Goal: Task Accomplishment & Management: Use online tool/utility

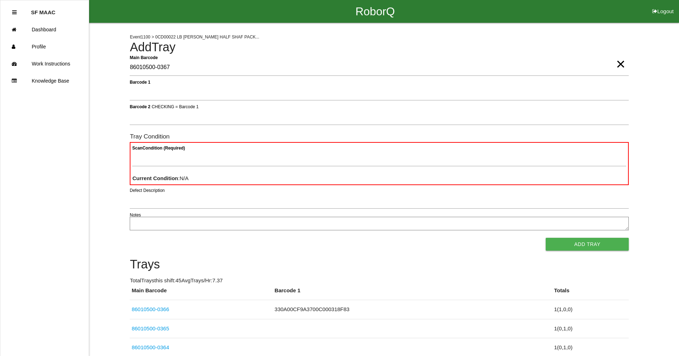
type Barcode "86010500-0367"
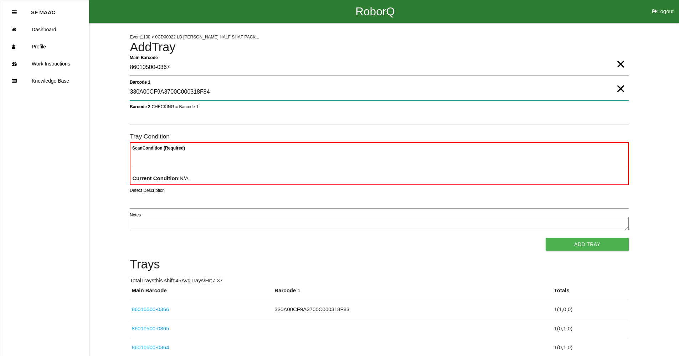
type 1 "330A00CF9A3700C000318F84"
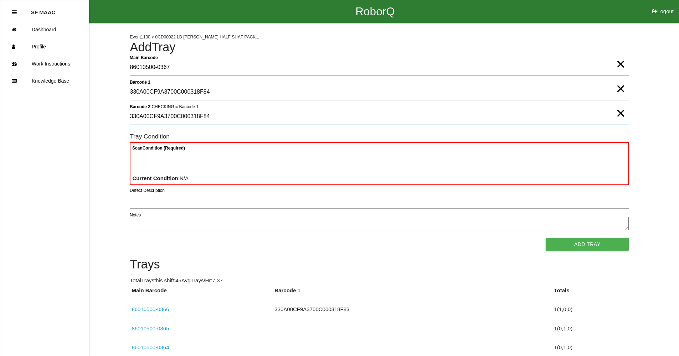
type 2 "330A00CF9A3700C000318F84"
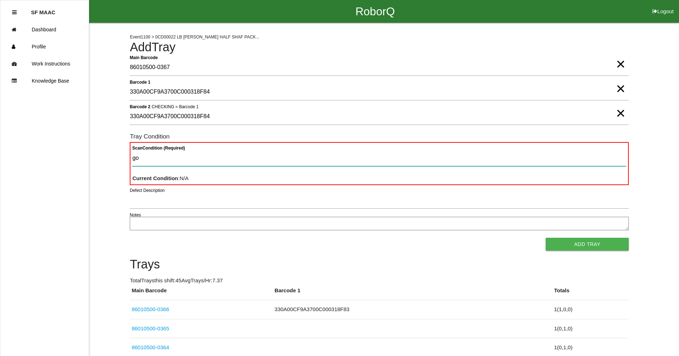
type Condition "goo"
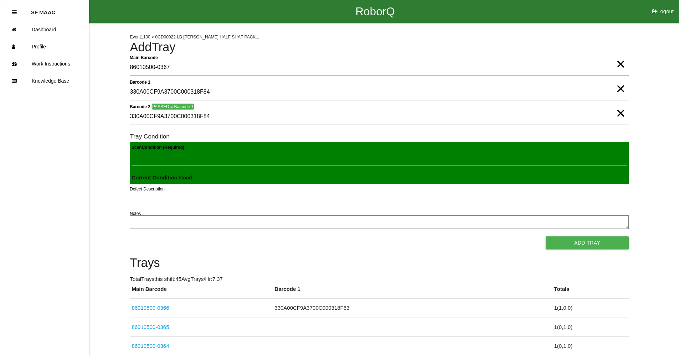
click at [546, 237] on button "Add Tray" at bounding box center [587, 243] width 83 height 13
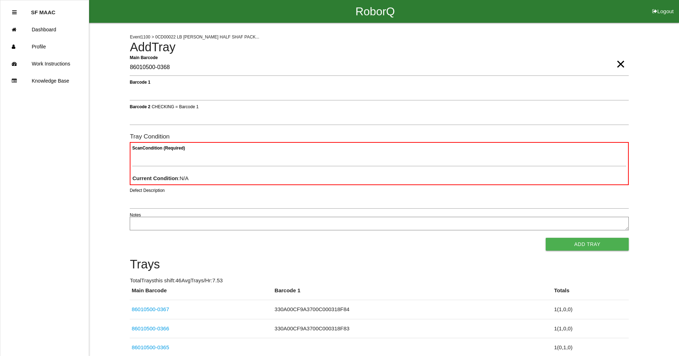
type Barcode "86010500-0368"
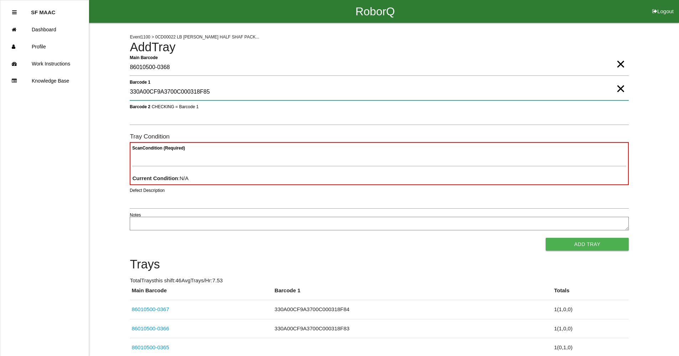
type 1 "330A00CF9A3700C000318F85"
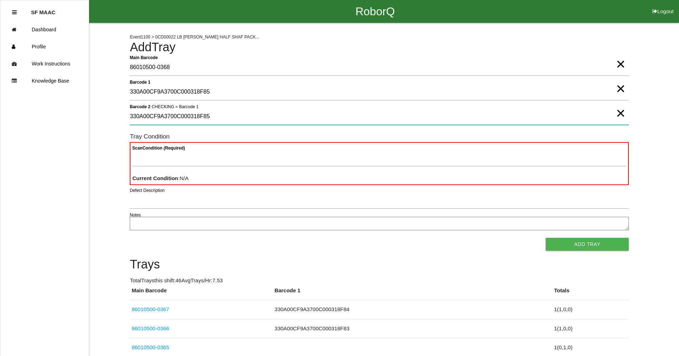
type 2 "330A00CF9A3700C000318F85"
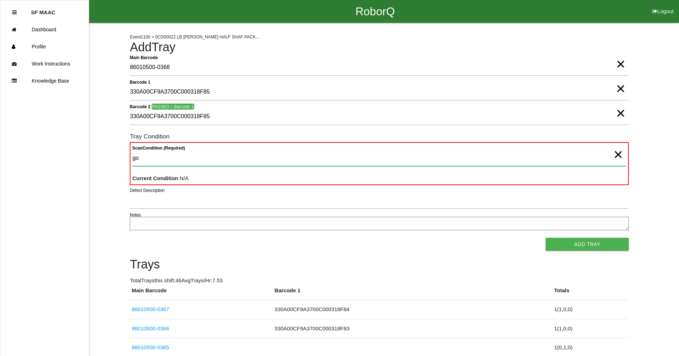
type Condition "goo"
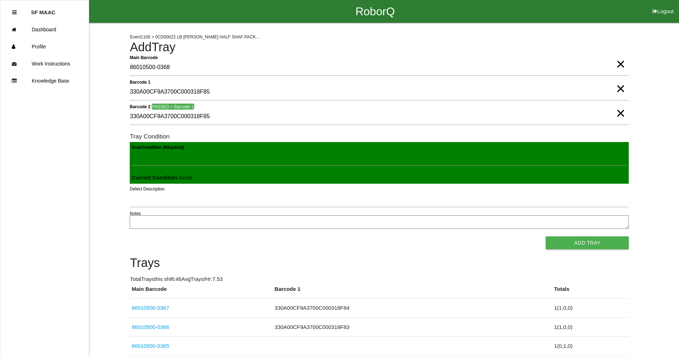
click at [546, 237] on button "Add Tray" at bounding box center [587, 243] width 83 height 13
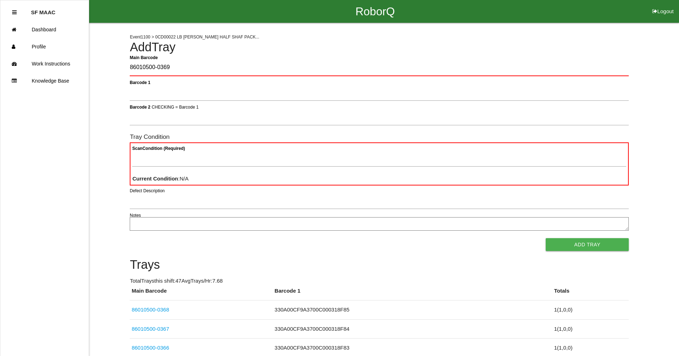
type Barcode "86010500-0369"
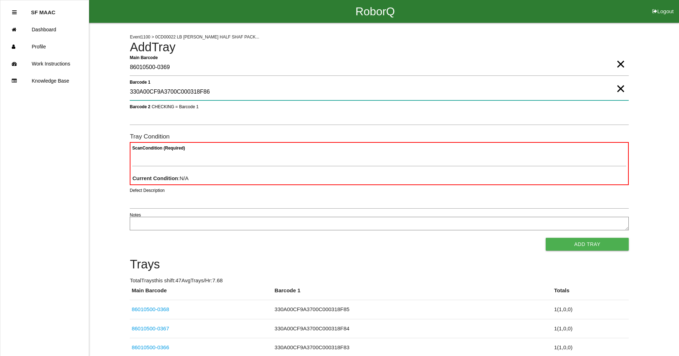
type 1 "330A00CF9A3700C000318F86"
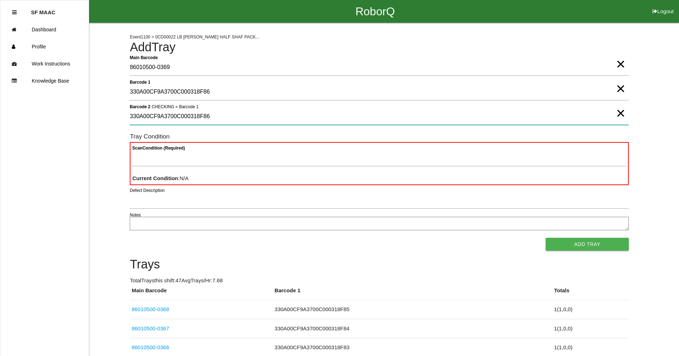
type 2 "330A00CF9A3700C000318F86"
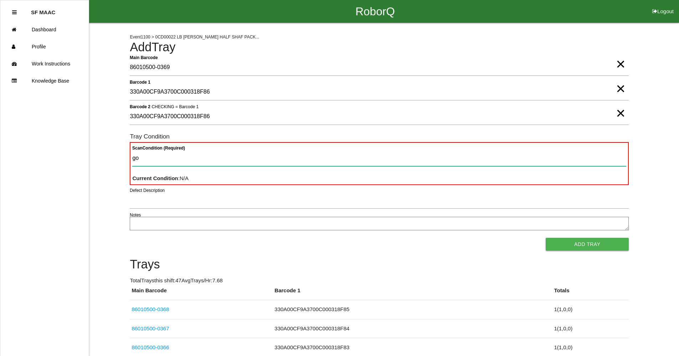
type Condition "goo"
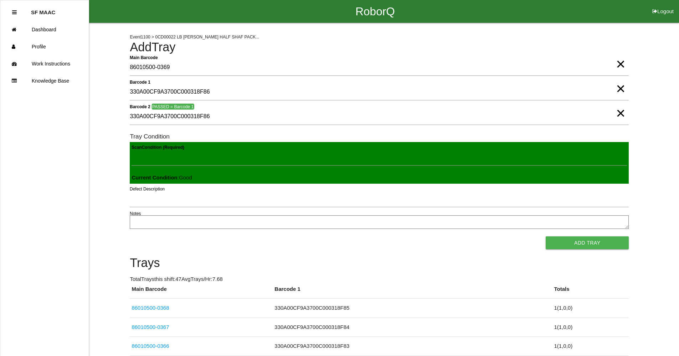
click at [546, 237] on button "Add Tray" at bounding box center [587, 243] width 83 height 13
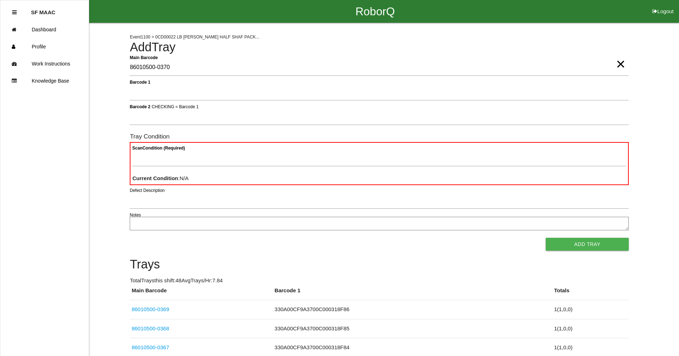
type Barcode "86010500-0370"
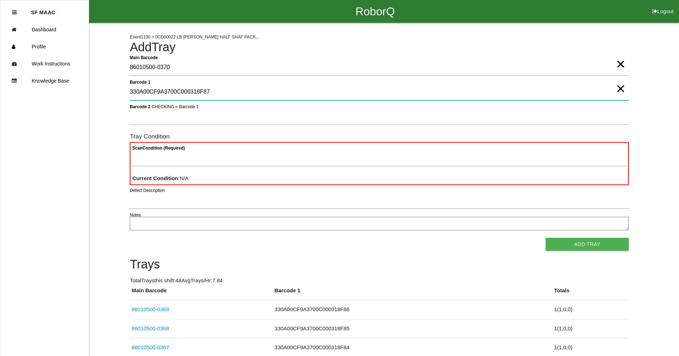
type 1 "330A00CF9A3700C000318F87"
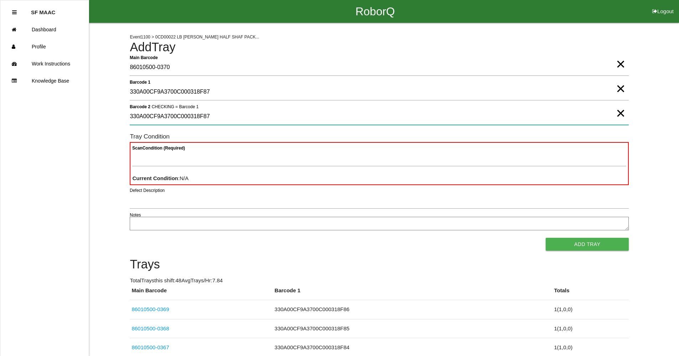
type 2 "330A00CF9A3700C000318F87"
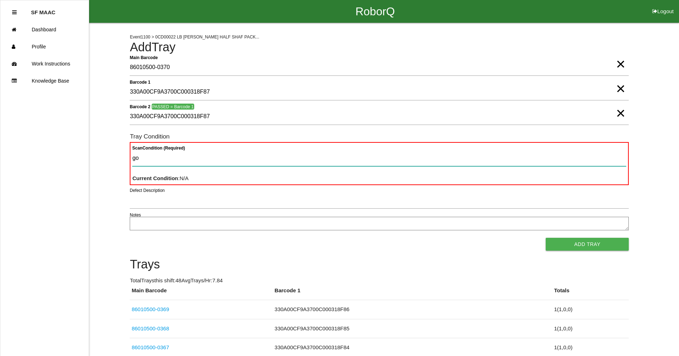
type Condition "goo"
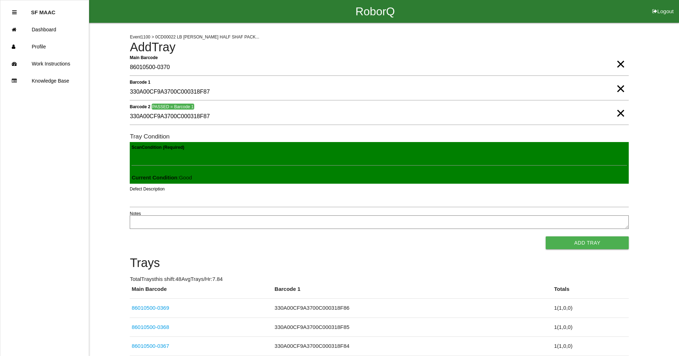
click at [546, 237] on button "Add Tray" at bounding box center [587, 243] width 83 height 13
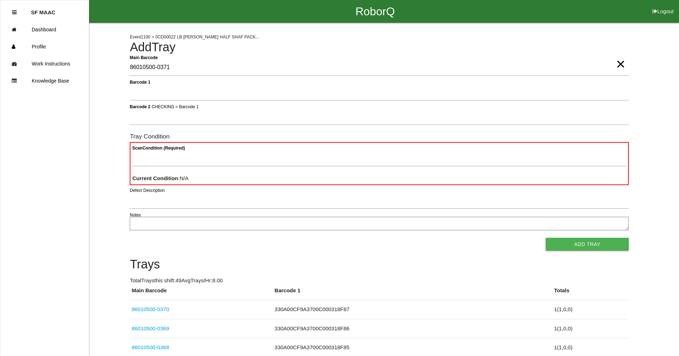
type Barcode "86010500-0371"
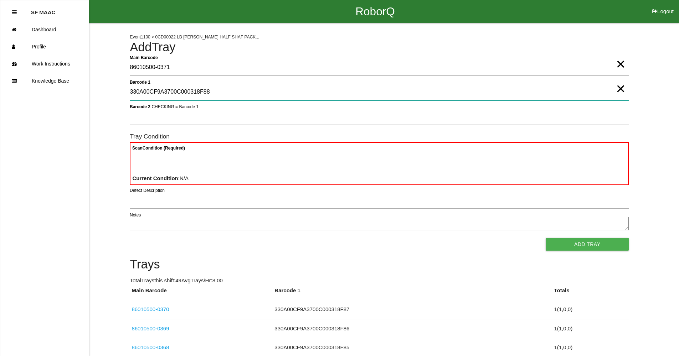
type 1 "330A00CF9A3700C000318F88"
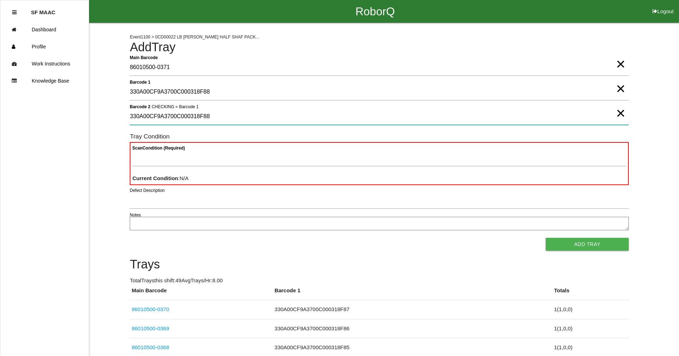
type 2 "330A00CF9A3700C000318F88"
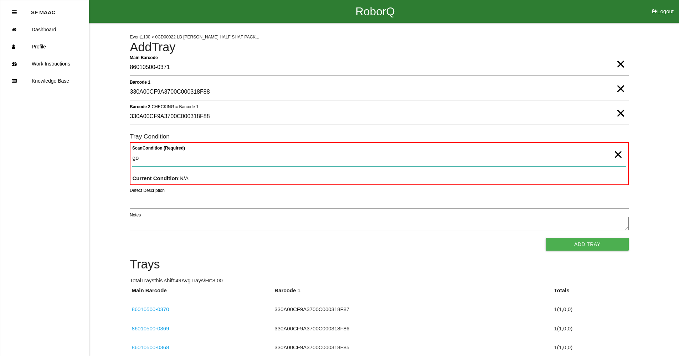
type Condition "goo"
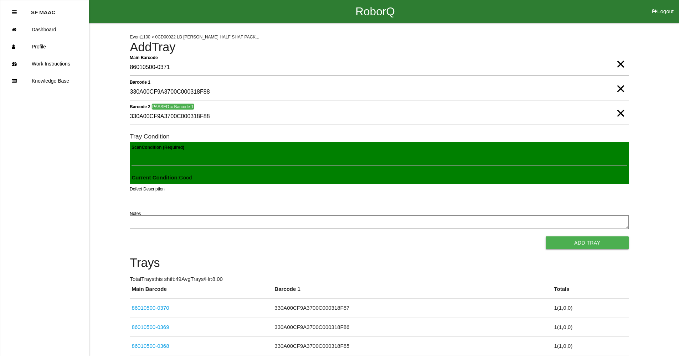
click at [546, 237] on button "Add Tray" at bounding box center [587, 243] width 83 height 13
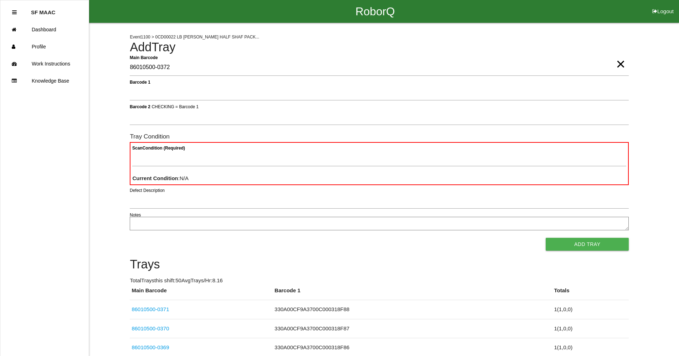
type Barcode "86010500-0372"
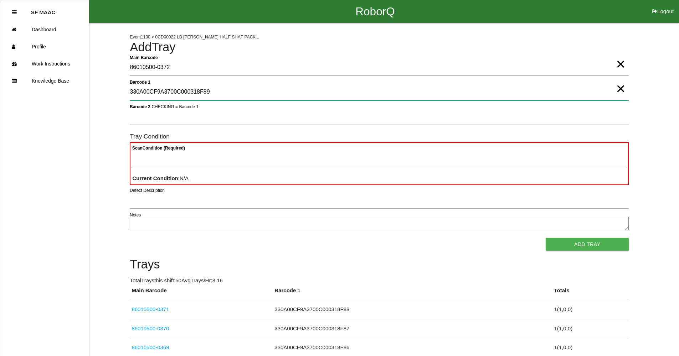
type 1 "330A00CF9A3700C000318F89"
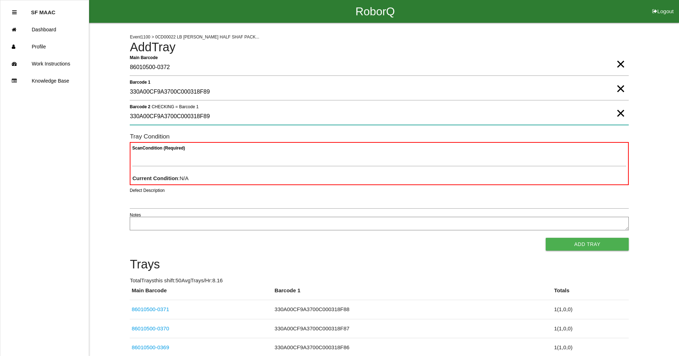
type 2 "330A00CF9A3700C000318F89"
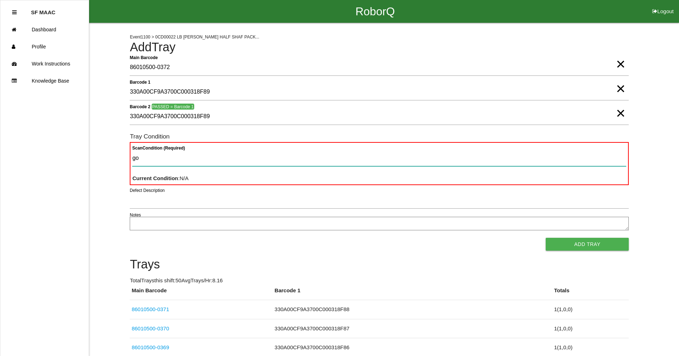
type Condition "goo"
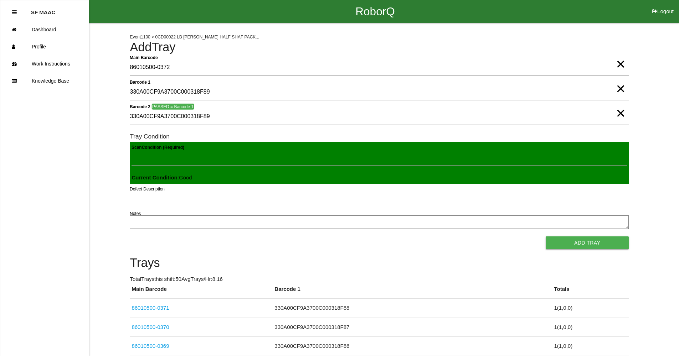
click at [546, 237] on button "Add Tray" at bounding box center [587, 243] width 83 height 13
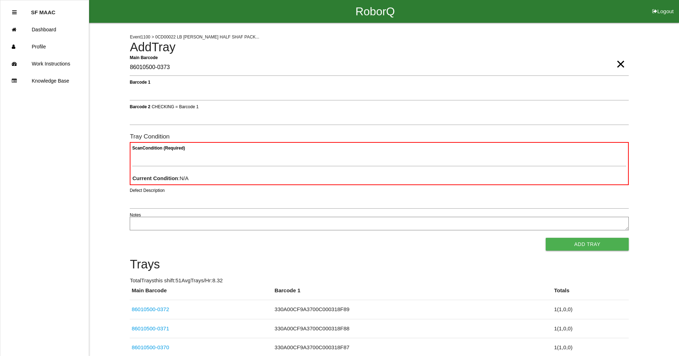
type Barcode "86010500-0373"
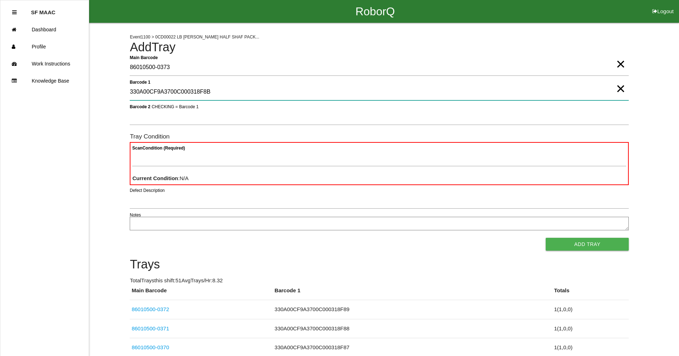
type 1 "330A00CF9A3700C000318F8B"
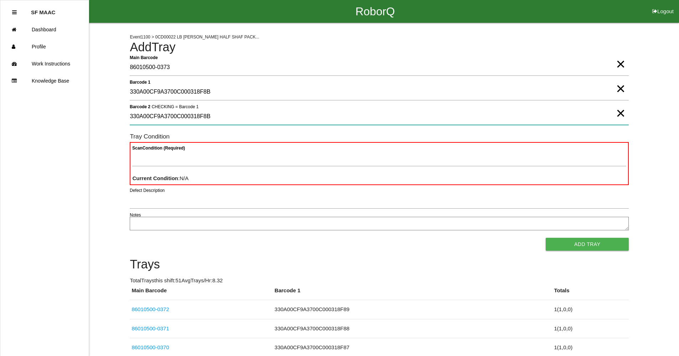
type 2 "330A00CF9A3700C000318F8B"
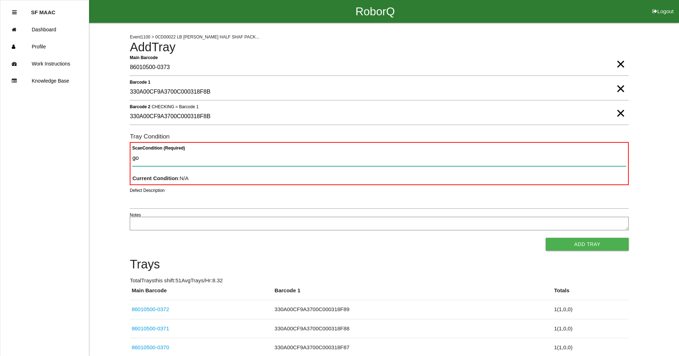
type Condition "goo"
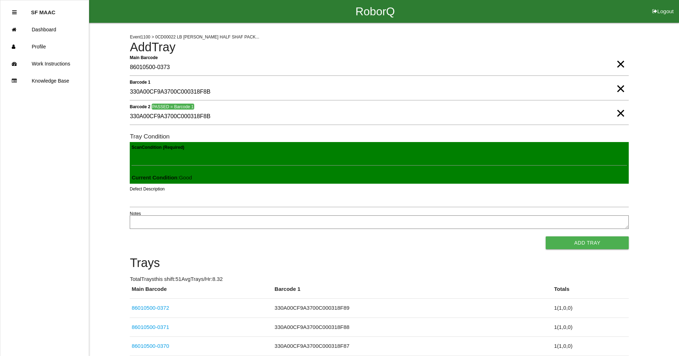
click at [546, 237] on button "Add Tray" at bounding box center [587, 243] width 83 height 13
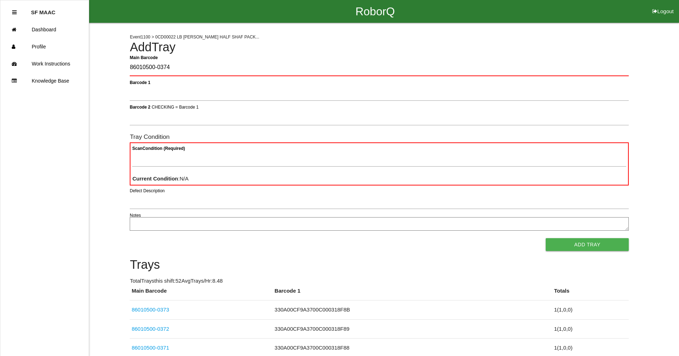
type Barcode "86010500-0374"
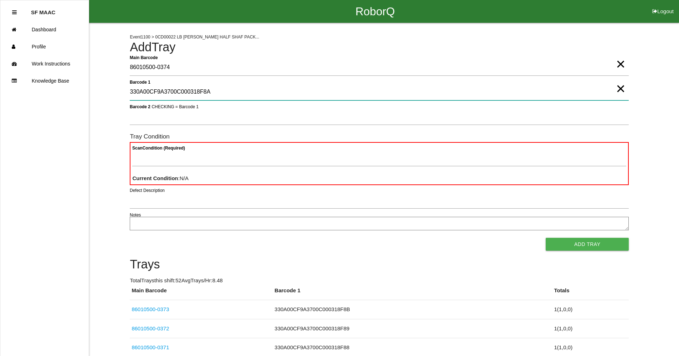
type 1 "330A00CF9A3700C000318F8A"
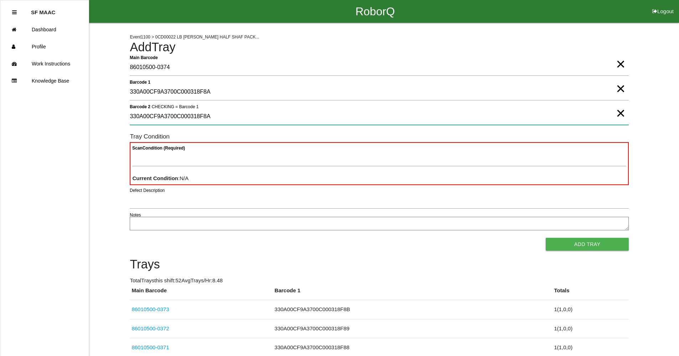
type 2 "330A00CF9A3700C000318F8A"
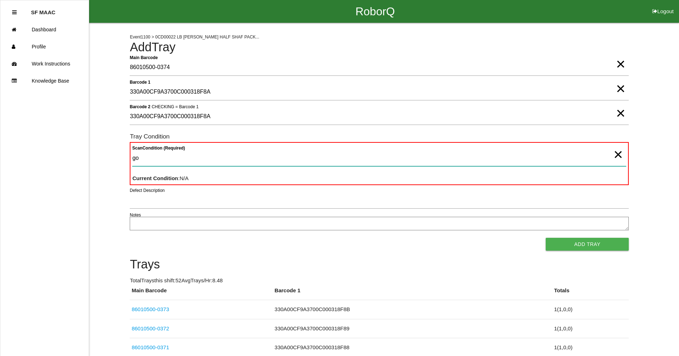
type Condition "goo"
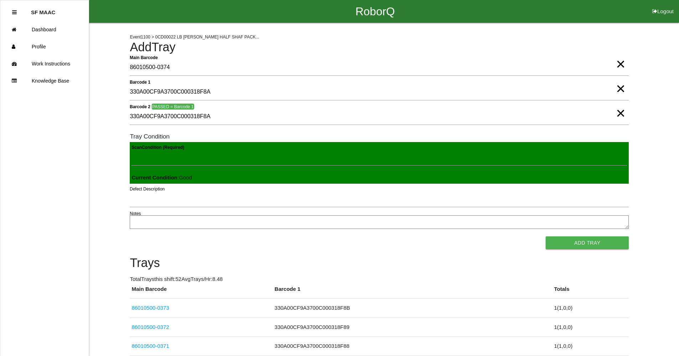
click button "Add Tray" at bounding box center [587, 243] width 83 height 13
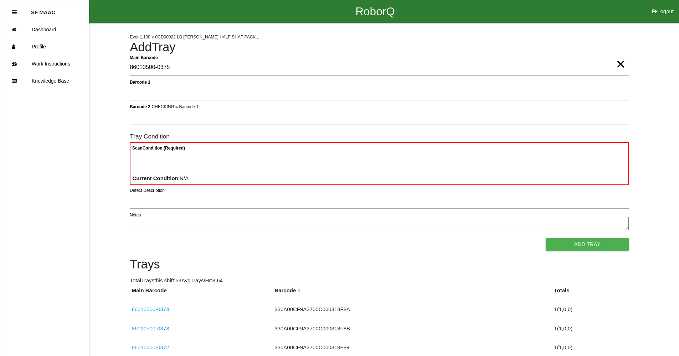
type Barcode "86010500-0375"
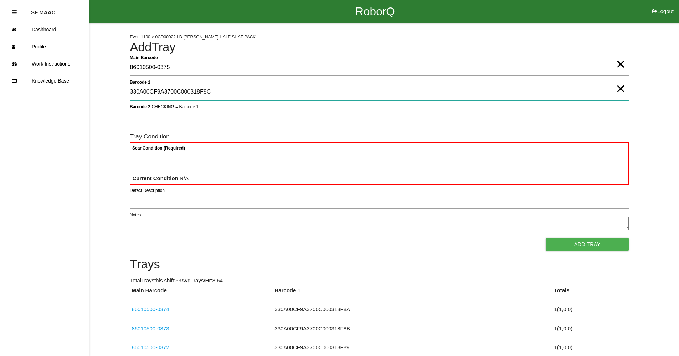
type 1 "330A00CF9A3700C000318F8C"
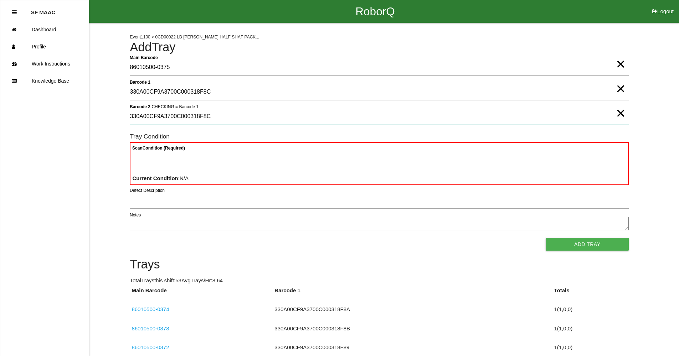
type 2 "330A00CF9A3700C000318F8C"
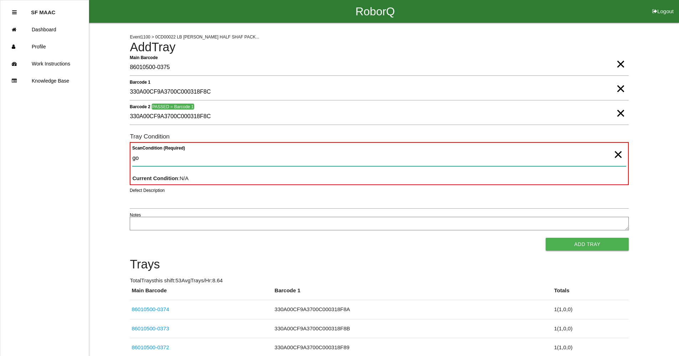
type Condition "goo"
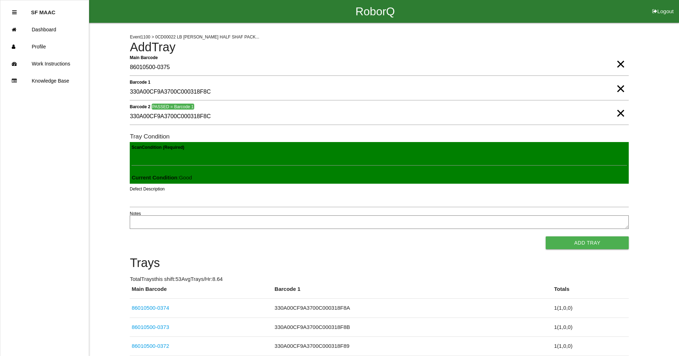
click at [546, 237] on button "Add Tray" at bounding box center [587, 243] width 83 height 13
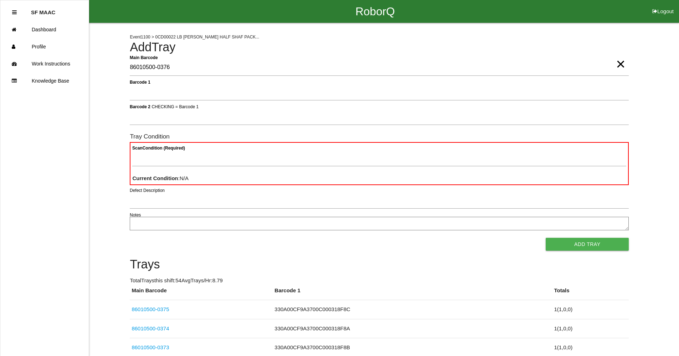
type Barcode "86010500-0376"
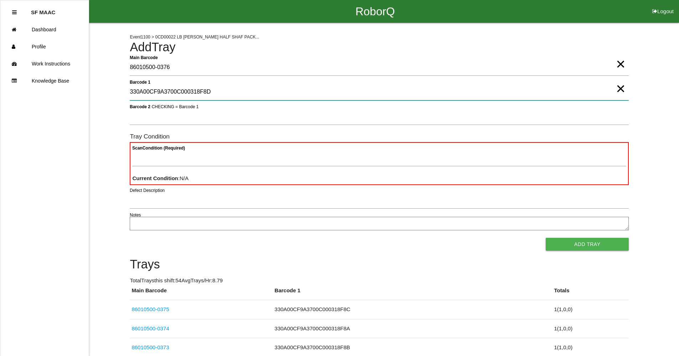
type 1 "330A00CF9A3700C000318F8D"
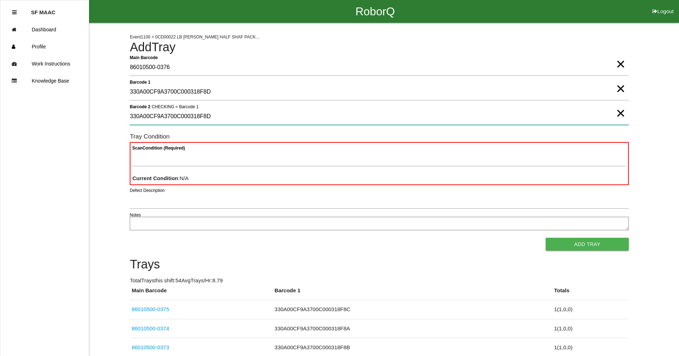
type 2 "330A00CF9A3700C000318F8D"
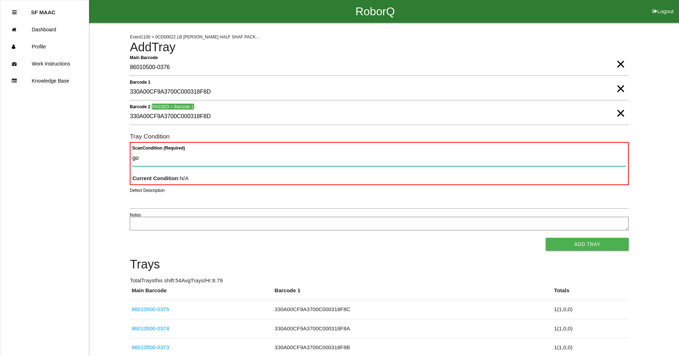
type Condition "goo"
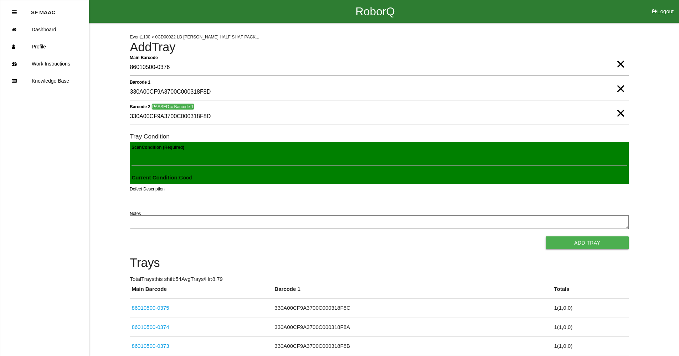
click at [546, 237] on button "Add Tray" at bounding box center [587, 243] width 83 height 13
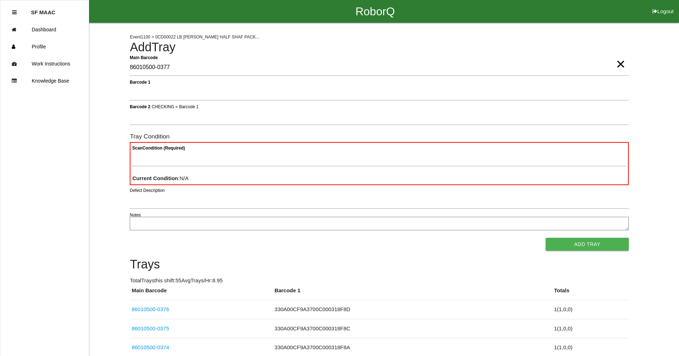
type Barcode "86010500-0377"
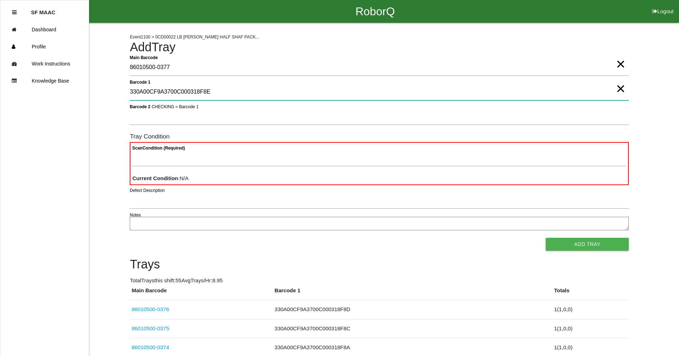
type 1 "330A00CF9A3700C000318F8E"
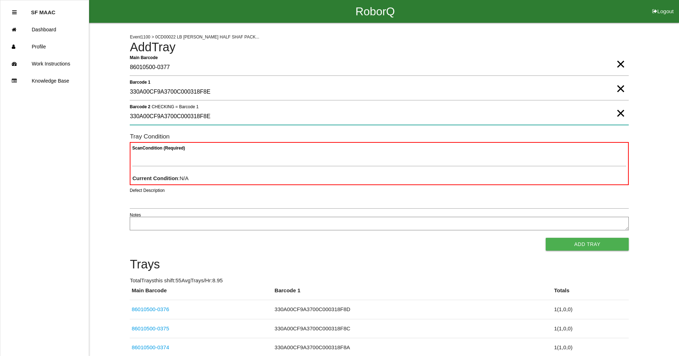
type 2 "330A00CF9A3700C000318F8E"
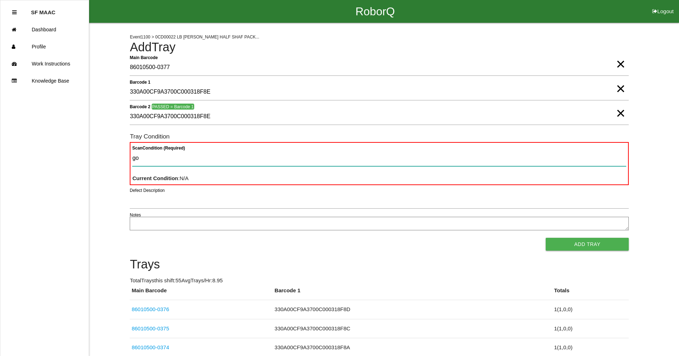
type Condition "goo"
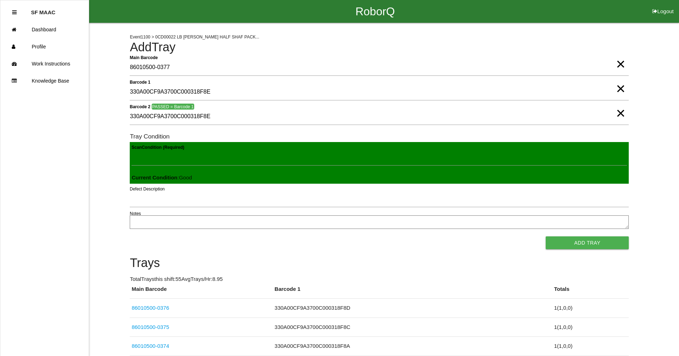
click at [546, 237] on button "Add Tray" at bounding box center [587, 243] width 83 height 13
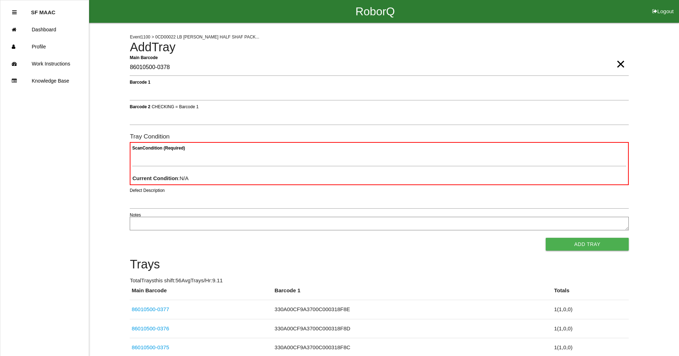
type Barcode "86010500-0378"
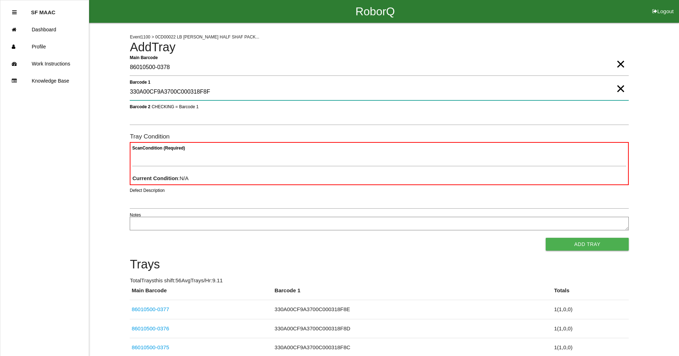
type 1 "330A00CF9A3700C000318F8F"
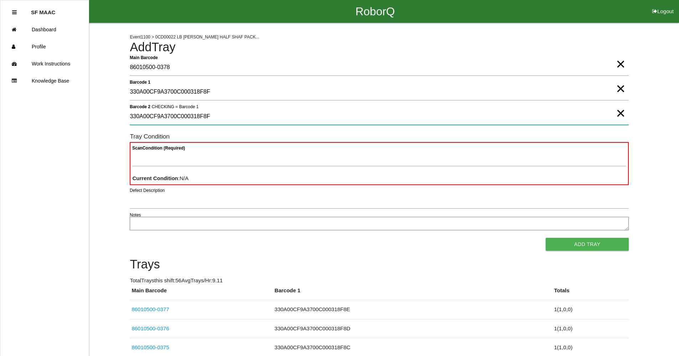
type 2 "330A00CF9A3700C000318F8F"
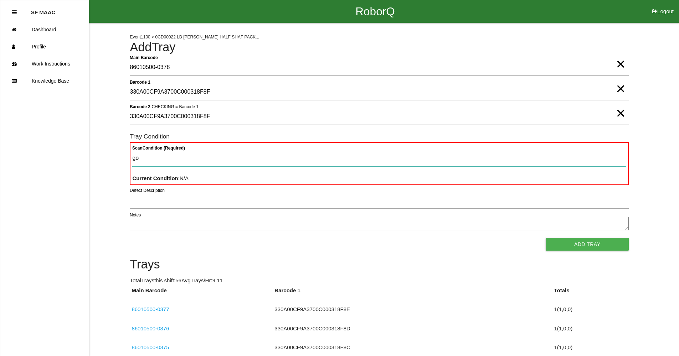
type Condition "goo"
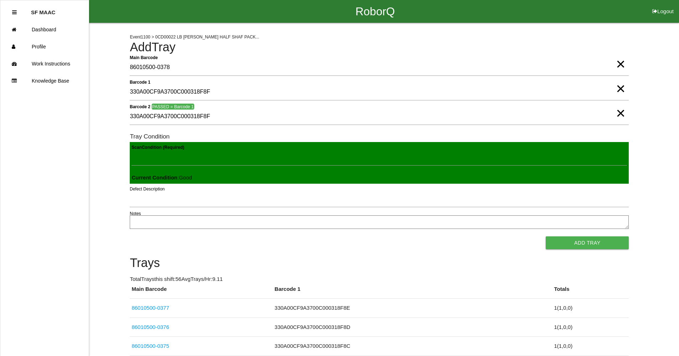
click at [546, 237] on button "Add Tray" at bounding box center [587, 243] width 83 height 13
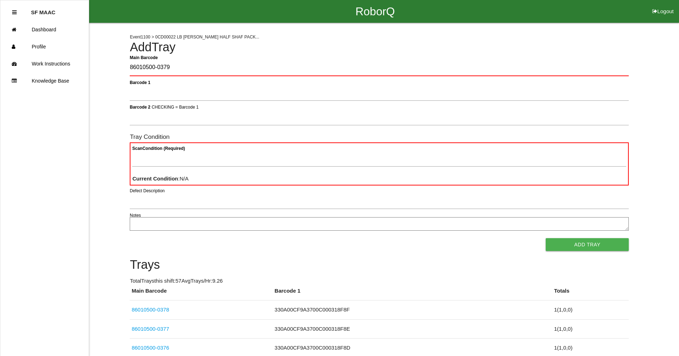
type Barcode "86010500-0379"
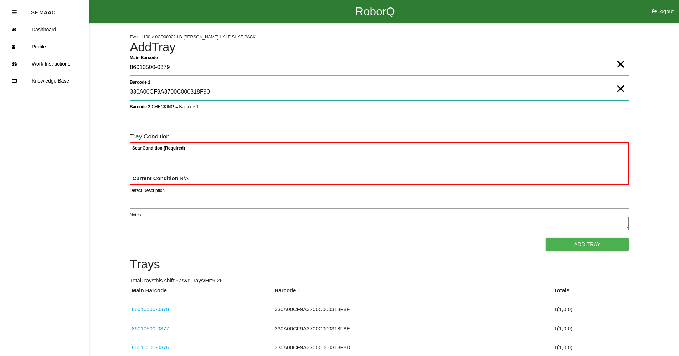
type 1 "330A00CF9A3700C000318F90"
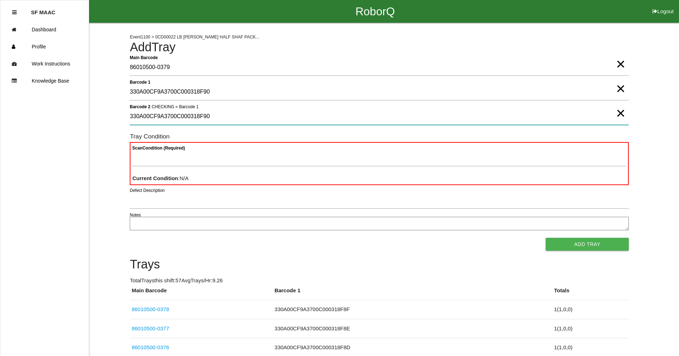
type 2 "330A00CF9A3700C000318F90"
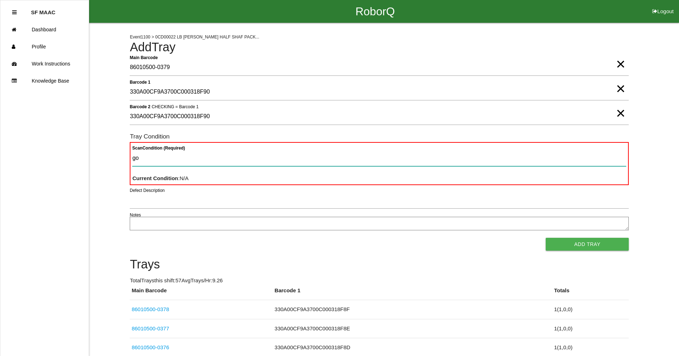
type Condition "goo"
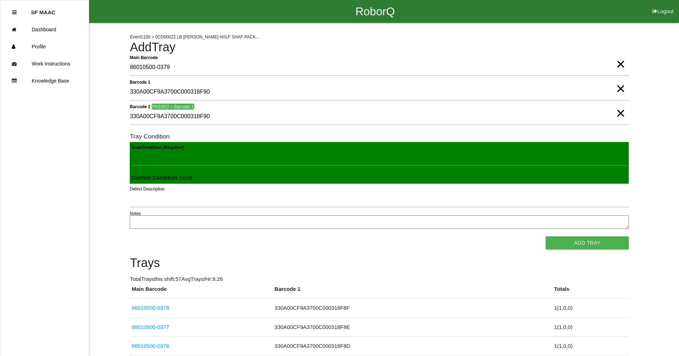
click at [546, 237] on button "Add Tray" at bounding box center [587, 243] width 83 height 13
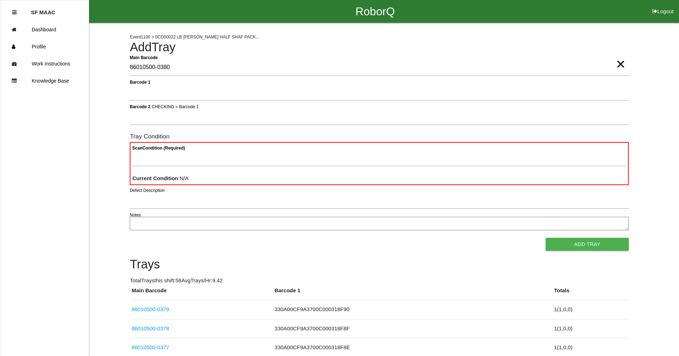
type Barcode "86010500-0380"
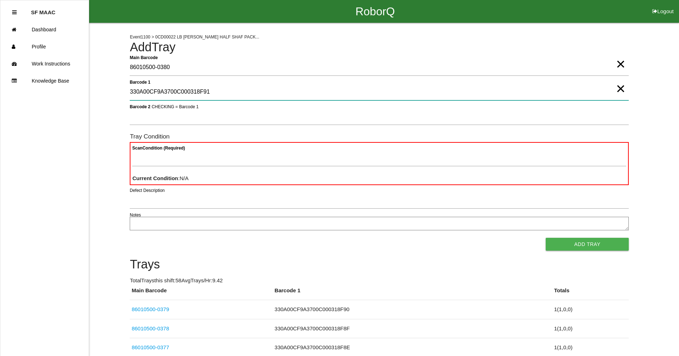
type 1 "330A00CF9A3700C000318F91"
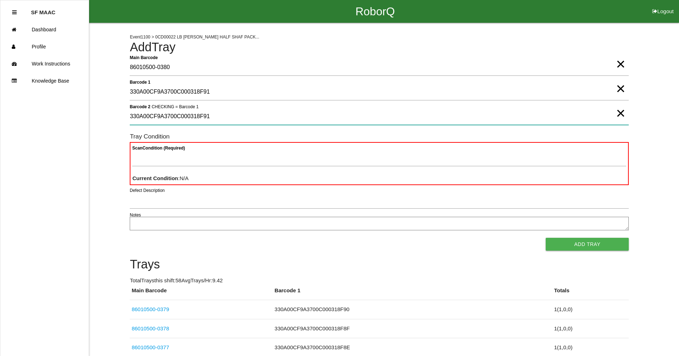
type 2 "330A00CF9A3700C000318F91"
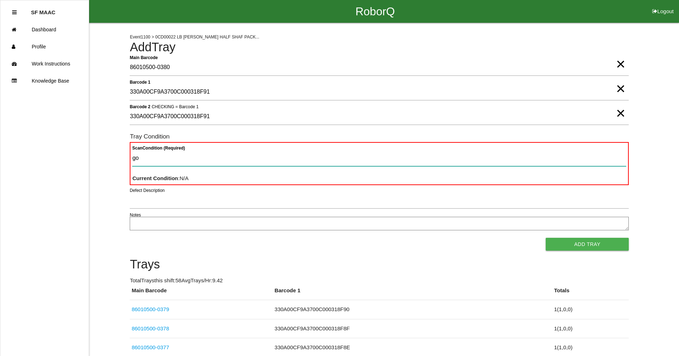
type Condition "goo"
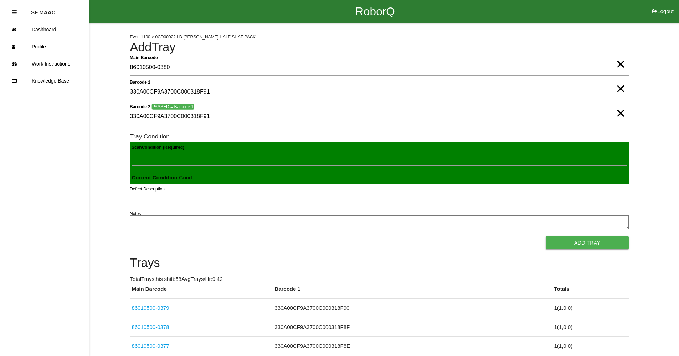
click at [546, 237] on button "Add Tray" at bounding box center [587, 243] width 83 height 13
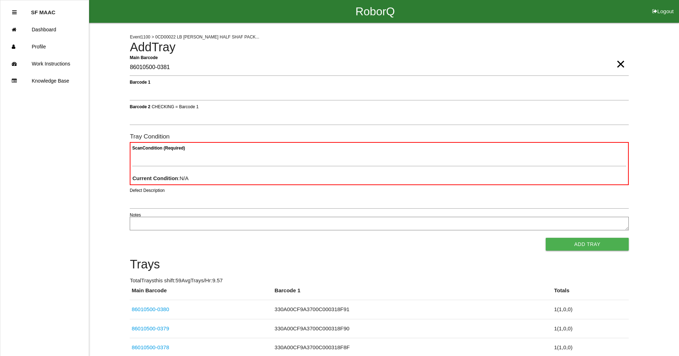
type Barcode "86010500-0381"
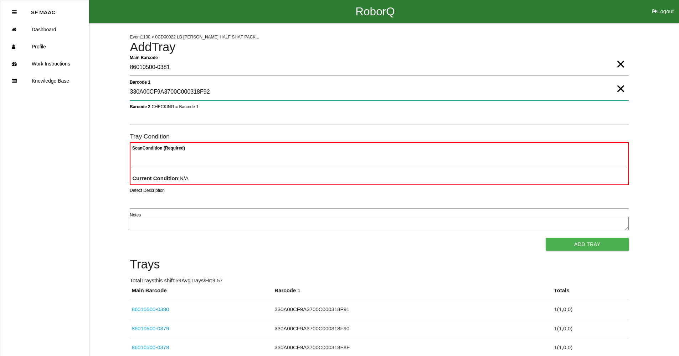
type 1 "330A00CF9A3700C000318F92"
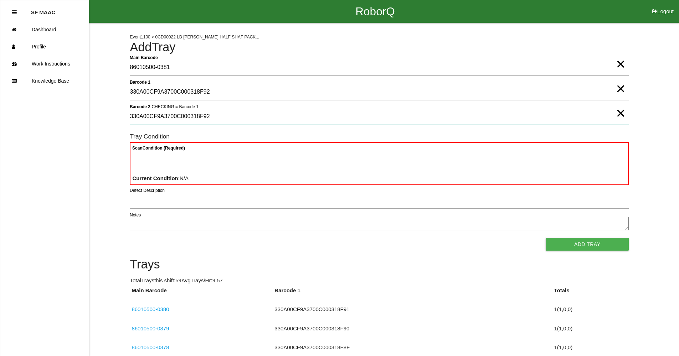
type 2 "330A00CF9A3700C000318F92"
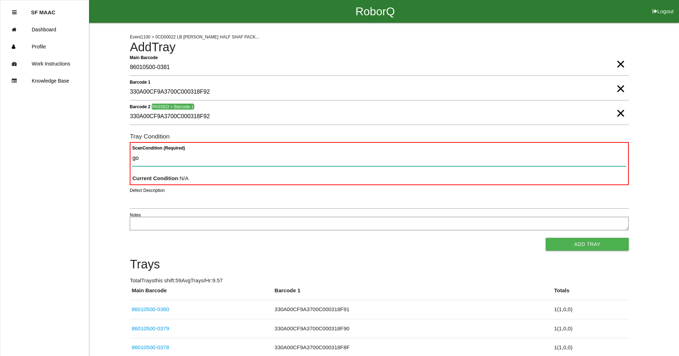
type Condition "goo"
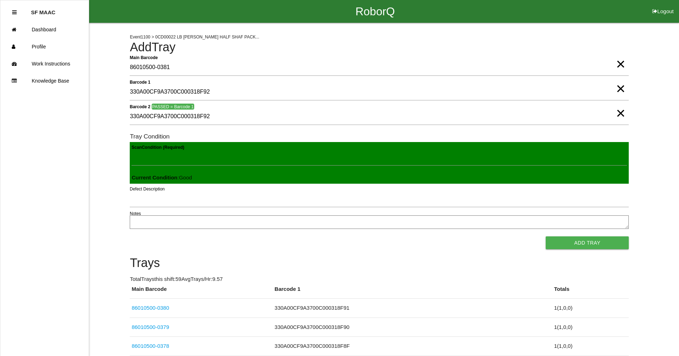
click at [546, 237] on button "Add Tray" at bounding box center [587, 243] width 83 height 13
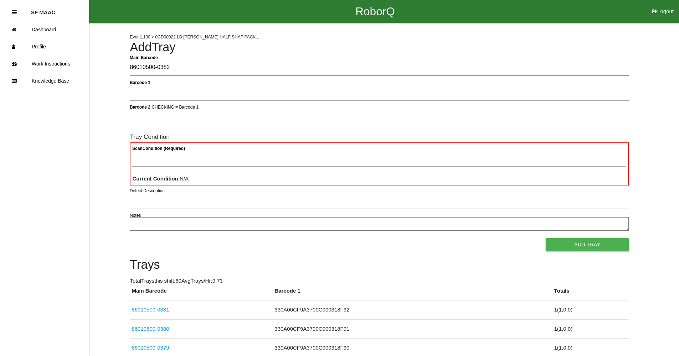
type Barcode "86010500-0382"
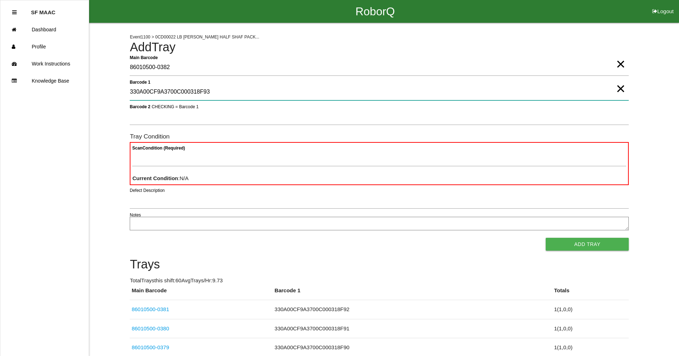
type 1 "330A00CF9A3700C000318F93"
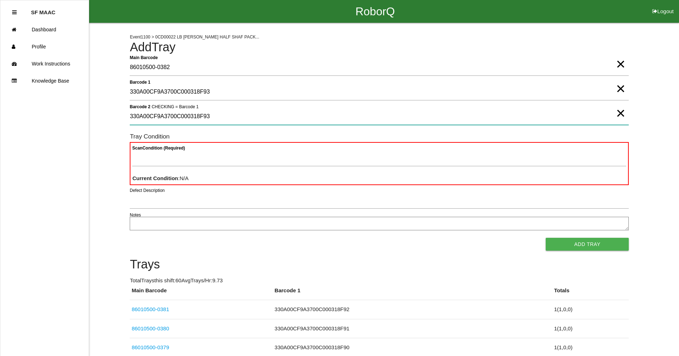
type 2 "330A00CF9A3700C000318F93"
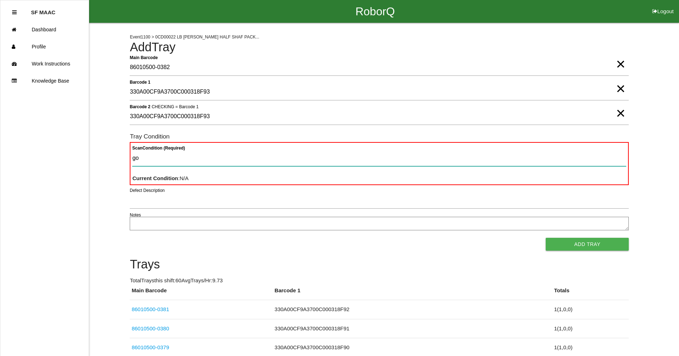
type Condition "goo"
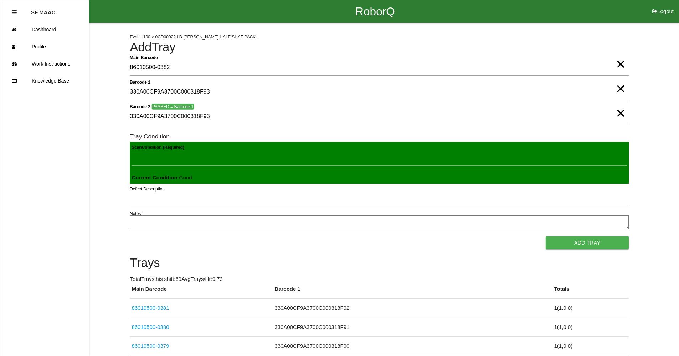
click at [546, 237] on button "Add Tray" at bounding box center [587, 243] width 83 height 13
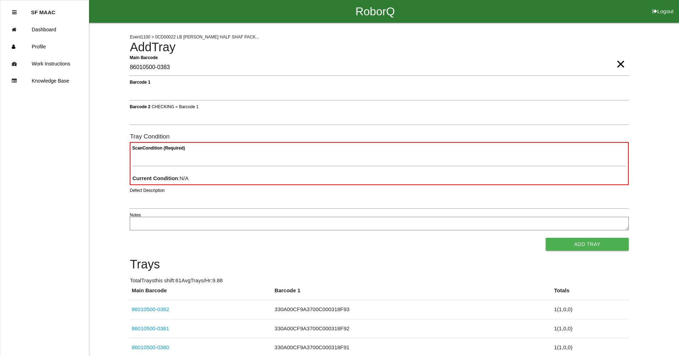
type Barcode "86010500-0383"
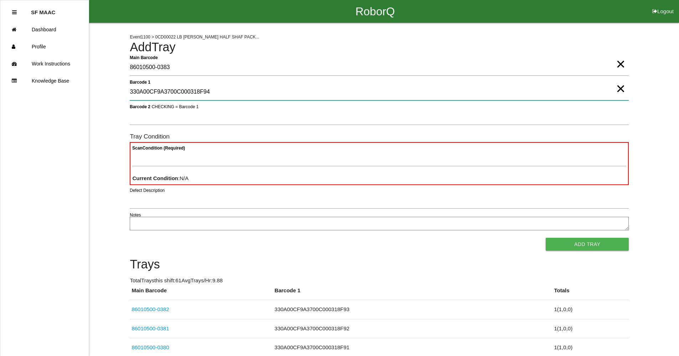
type 1 "330A00CF9A3700C000318F94"
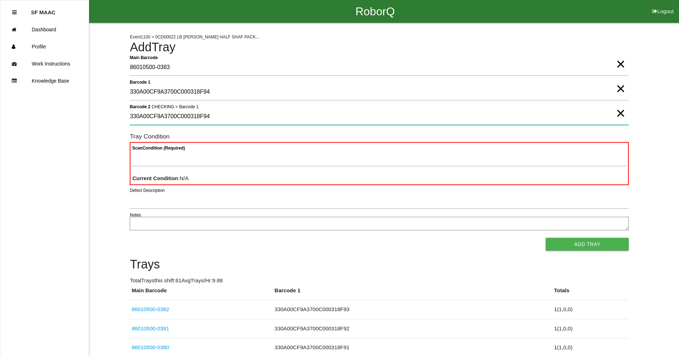
type 2 "330A00CF9A3700C000318F94"
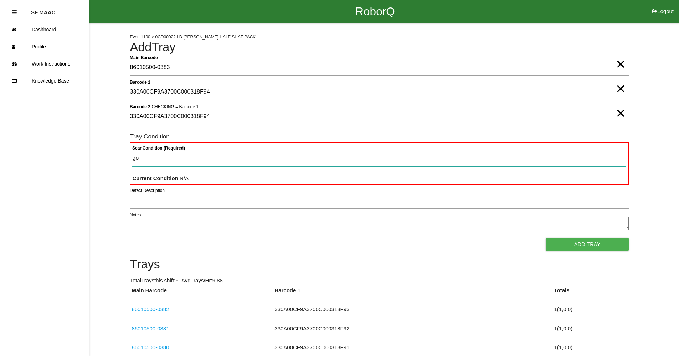
type Condition "goo"
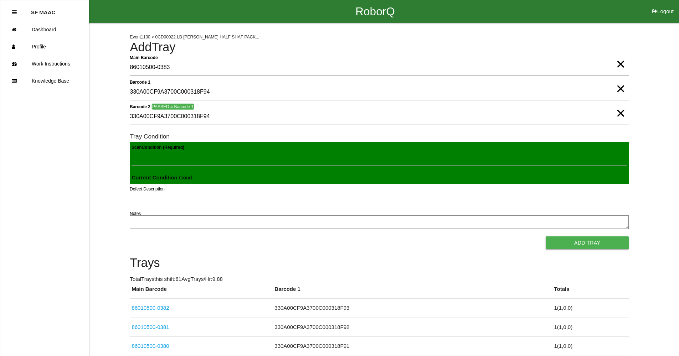
click button "Add Tray" at bounding box center [587, 243] width 83 height 13
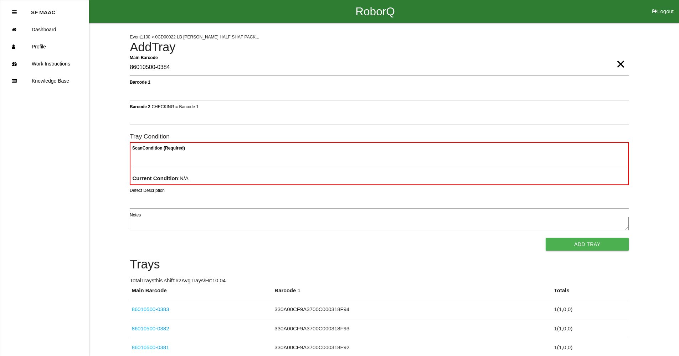
type Barcode "86010500-0384"
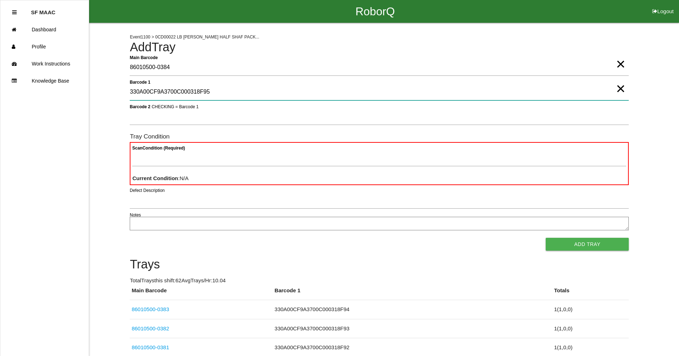
type 1 "330A00CF9A3700C000318F95"
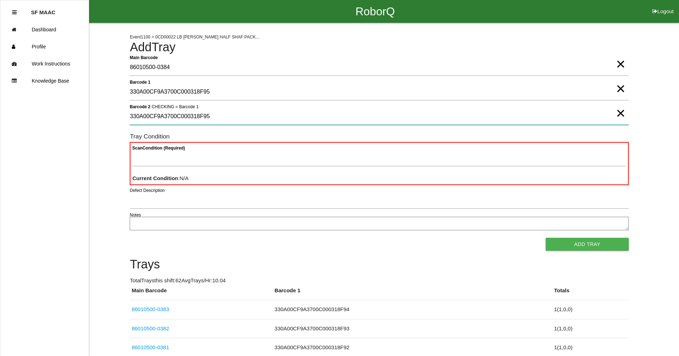
type 2 "330A00CF9A3700C000318F95"
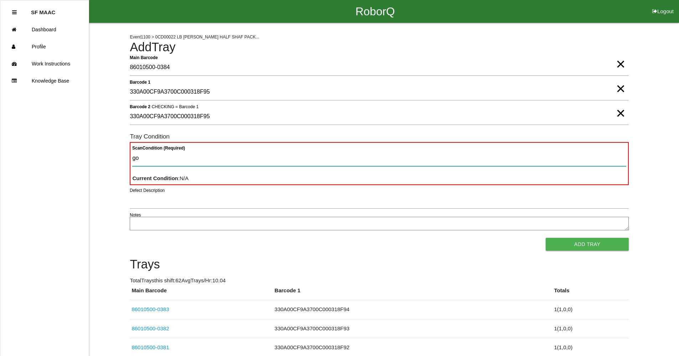
type Condition "goo"
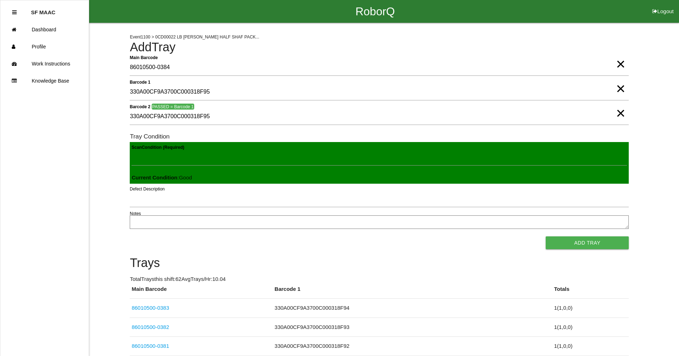
click at [546, 237] on button "Add Tray" at bounding box center [587, 243] width 83 height 13
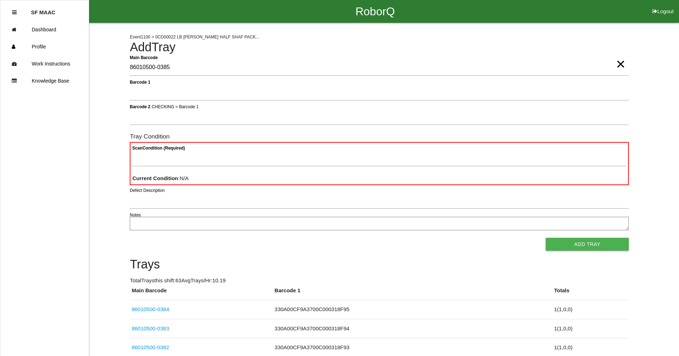
type Barcode "86010500-0385"
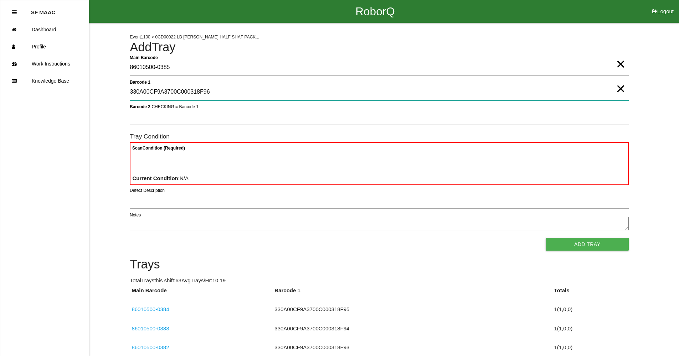
type 1 "330A00CF9A3700C000318F96"
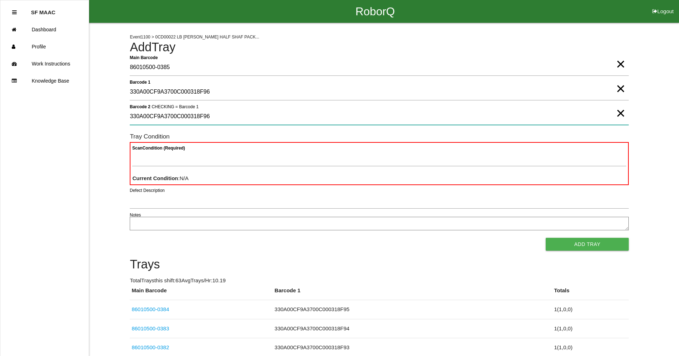
type 2 "330A00CF9A3700C000318F96"
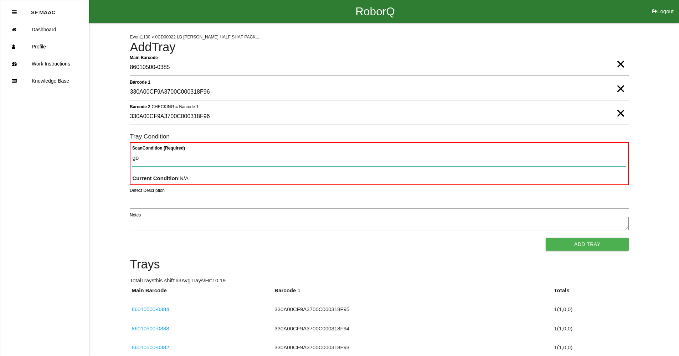
type Condition "goo"
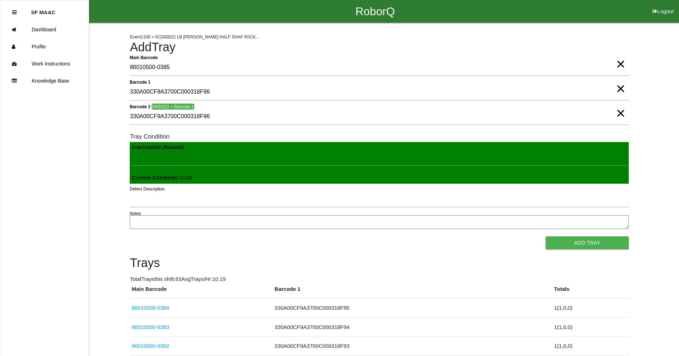
click button "Add Tray" at bounding box center [587, 243] width 83 height 13
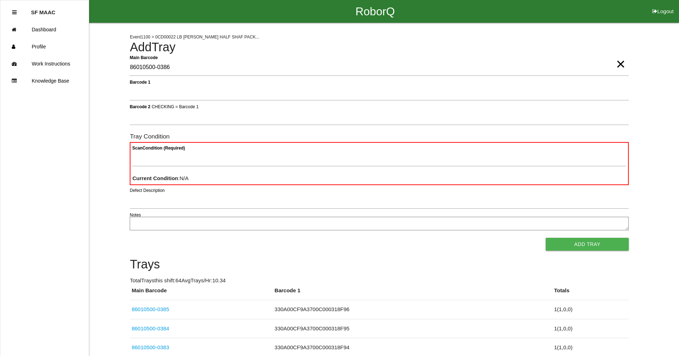
type Barcode "86010500-0386"
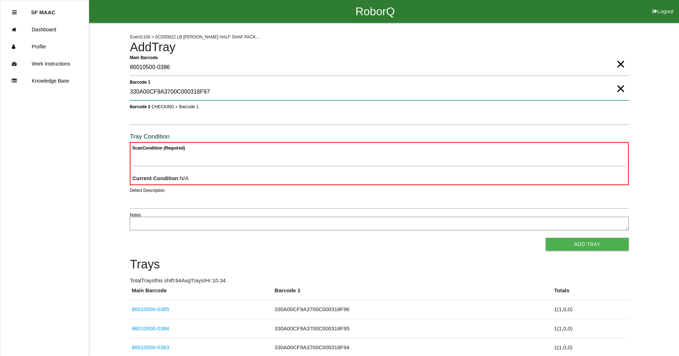
type 1 "330A00CF9A3700C000318F97"
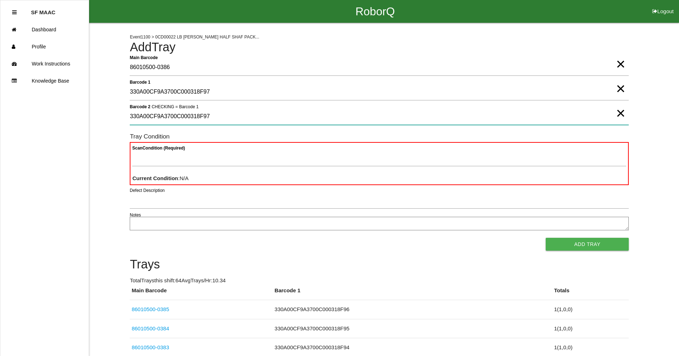
type 2 "330A00CF9A3700C000318F97"
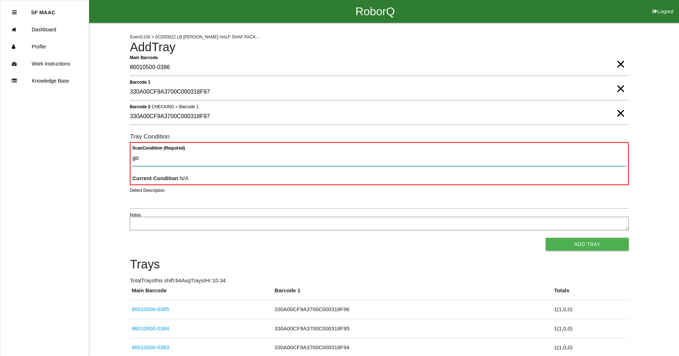
type Condition "goo"
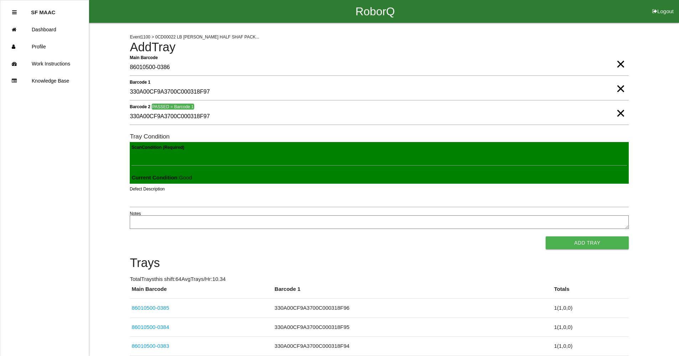
click at [546, 237] on button "Add Tray" at bounding box center [587, 243] width 83 height 13
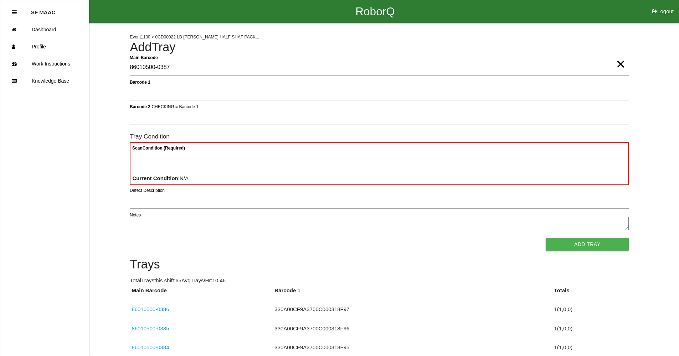
type Barcode "86010500-0387"
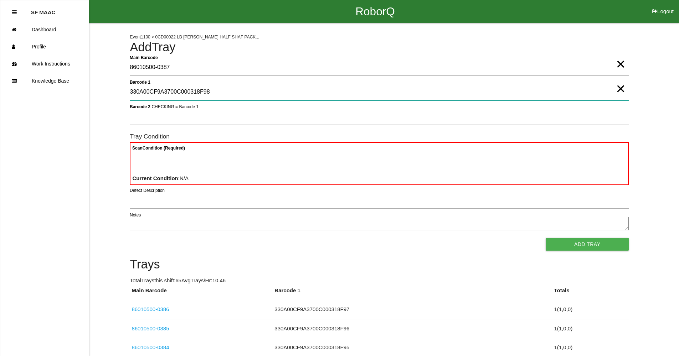
type 1 "330A00CF9A3700C000318F98"
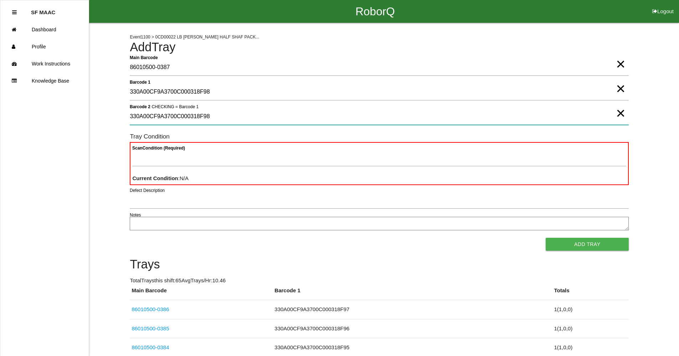
type 2 "330A00CF9A3700C000318F98"
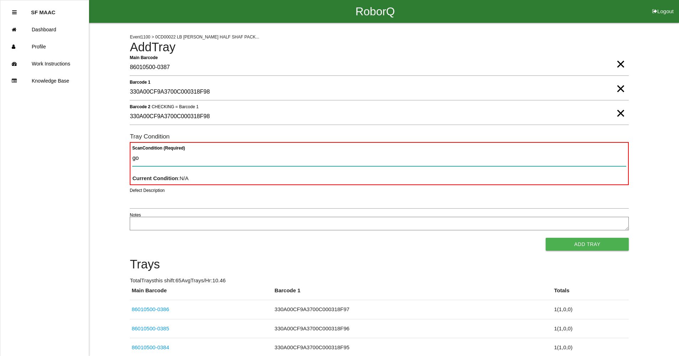
type Condition "goo"
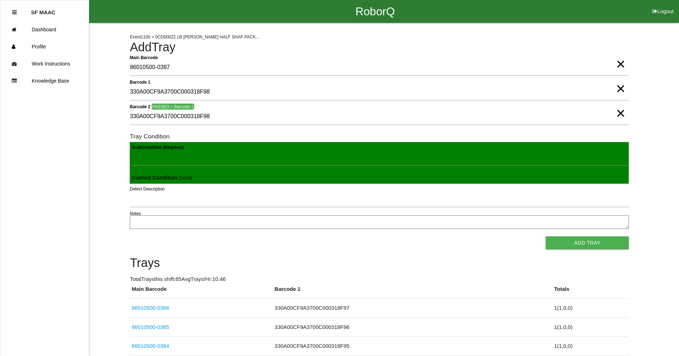
click button "Add Tray" at bounding box center [587, 243] width 83 height 13
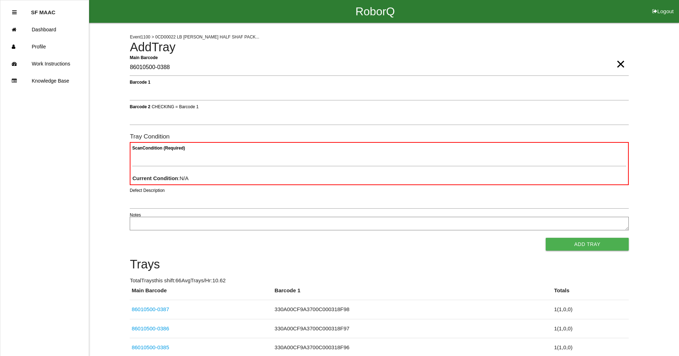
type Barcode "86010500-0388"
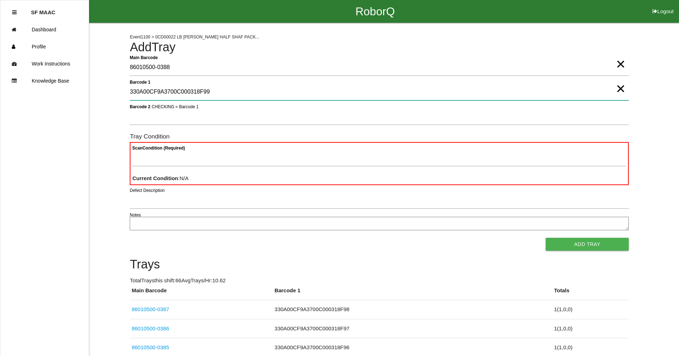
type 1 "330A00CF9A3700C000318F99"
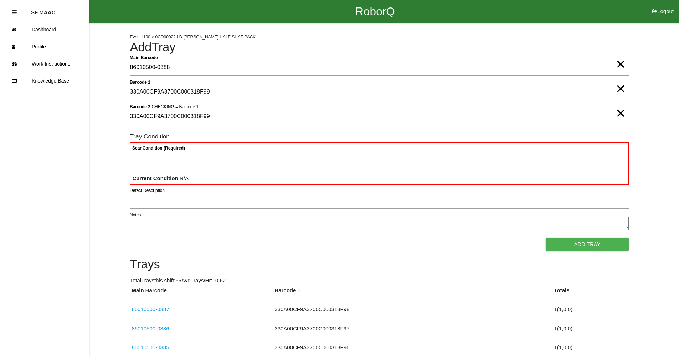
type 2 "330A00CF9A3700C000318F99"
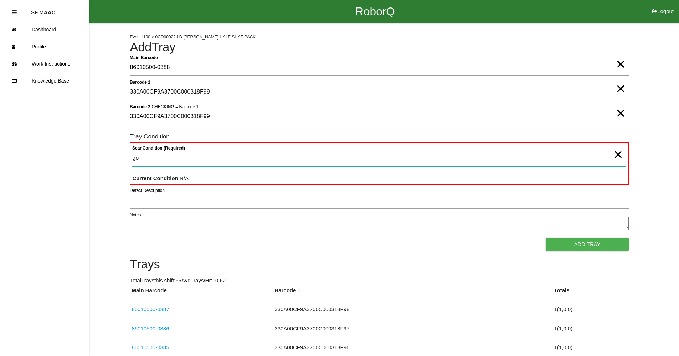
type Condition "goo"
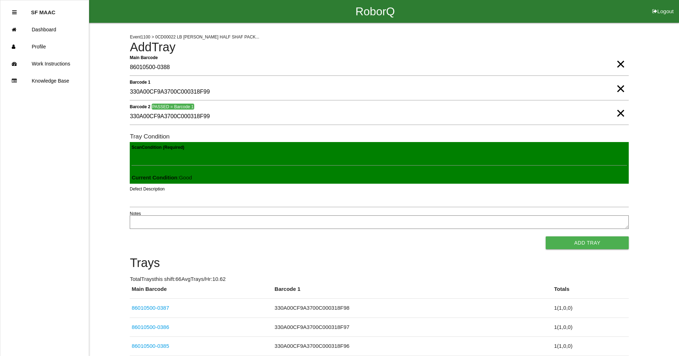
click at [546, 237] on button "Add Tray" at bounding box center [587, 243] width 83 height 13
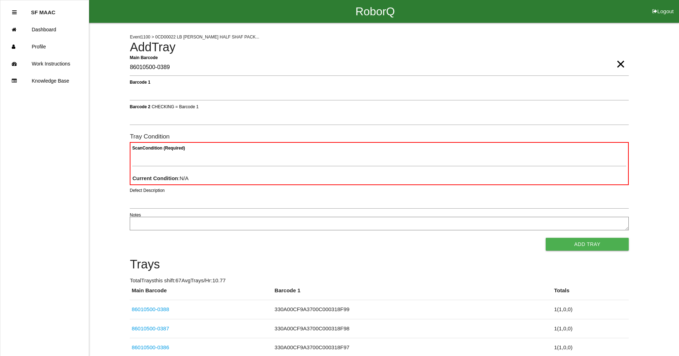
type Barcode "86010500-0389"
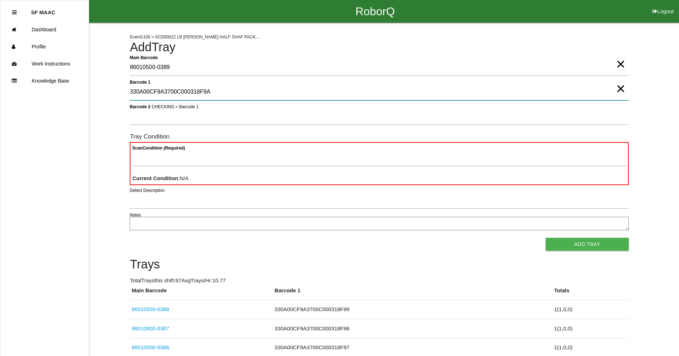
type 1 "330A00CF9A3700C000318F9A"
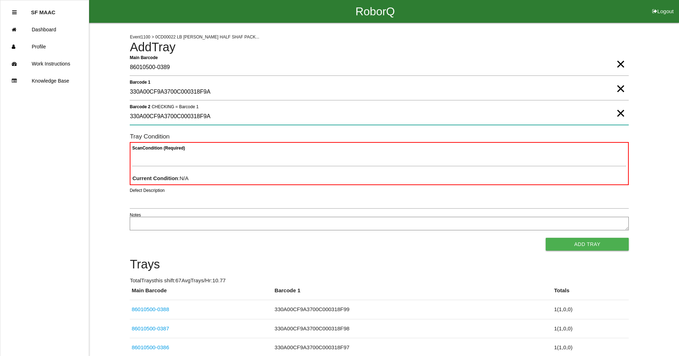
type 2 "330A00CF9A3700C000318F9A"
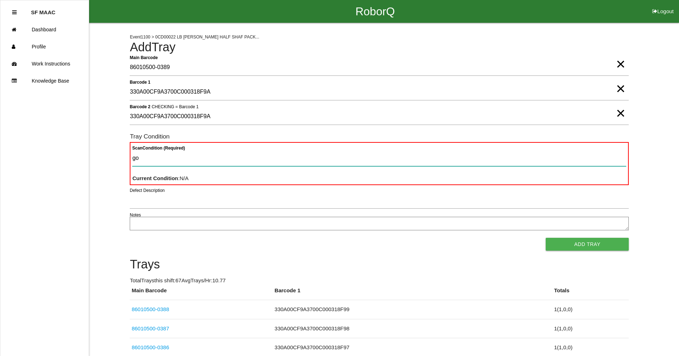
type Condition "goo"
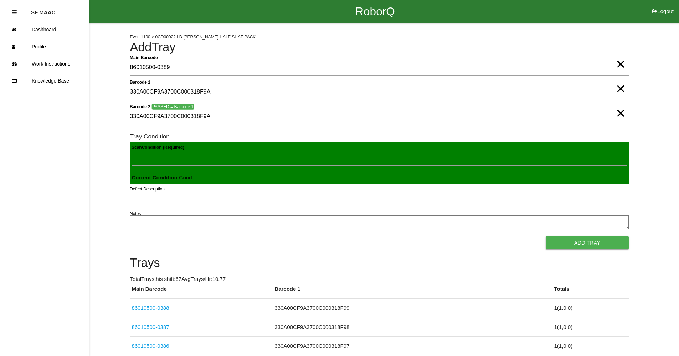
click at [546, 237] on button "Add Tray" at bounding box center [587, 243] width 83 height 13
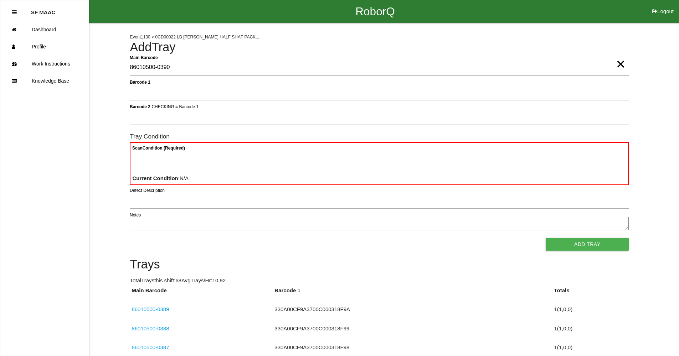
type Barcode "86010500-0390"
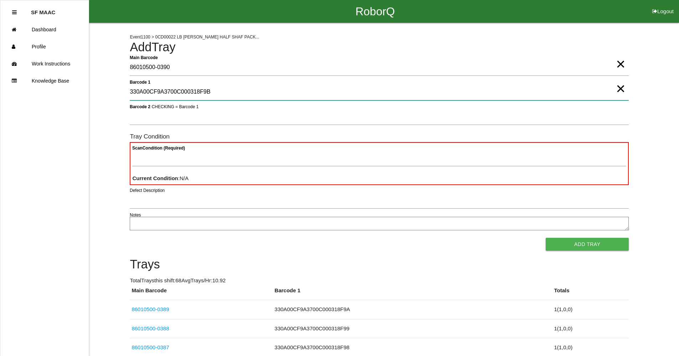
type 1 "330A00CF9A3700C000318F9B"
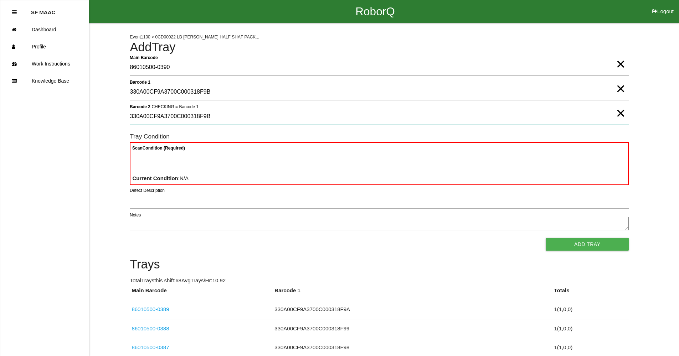
type 2 "330A00CF9A3700C000318F9B"
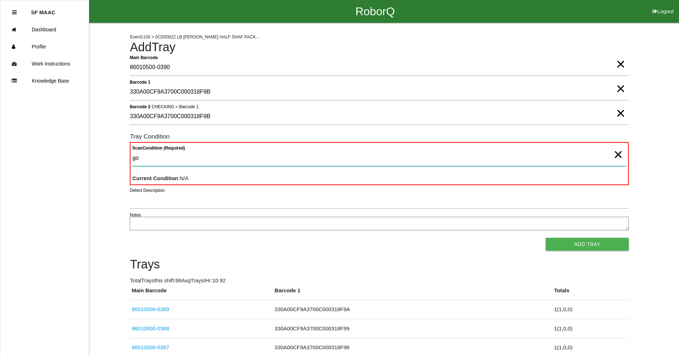
type Condition "goo"
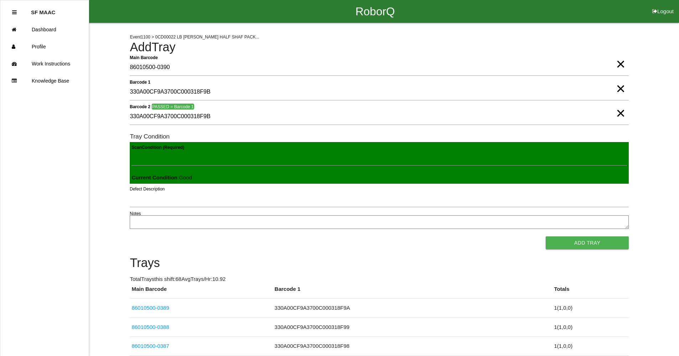
click at [546, 237] on button "Add Tray" at bounding box center [587, 243] width 83 height 13
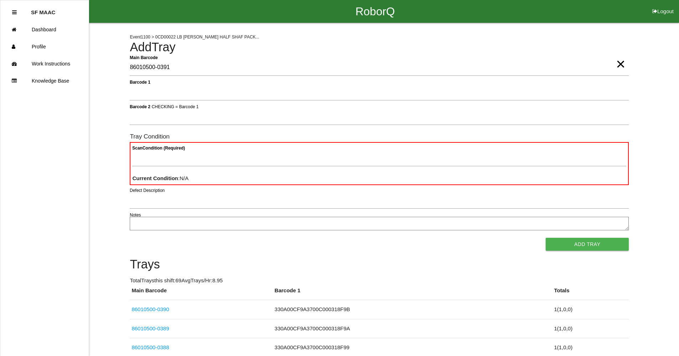
type Barcode "86010500-0391"
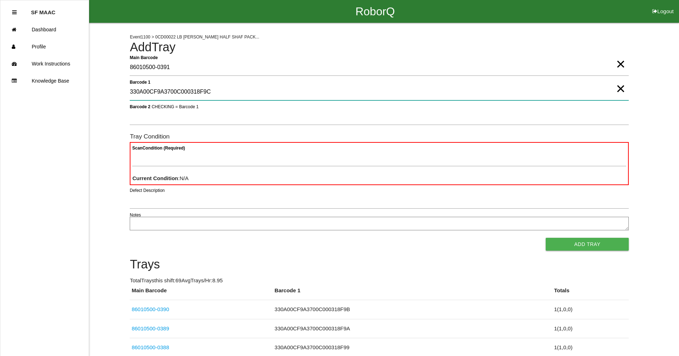
type 1 "330A00CF9A3700C000318F9C"
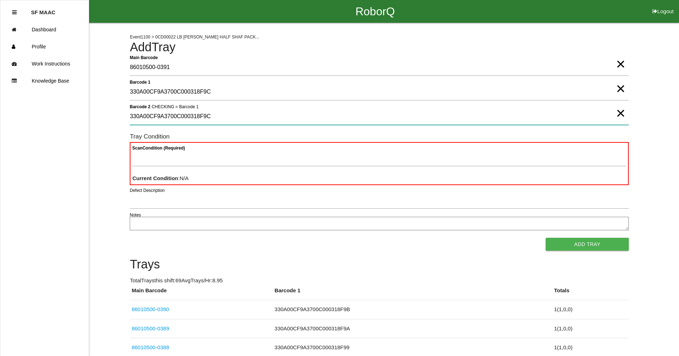
type 2 "330A00CF9A3700C000318F9C"
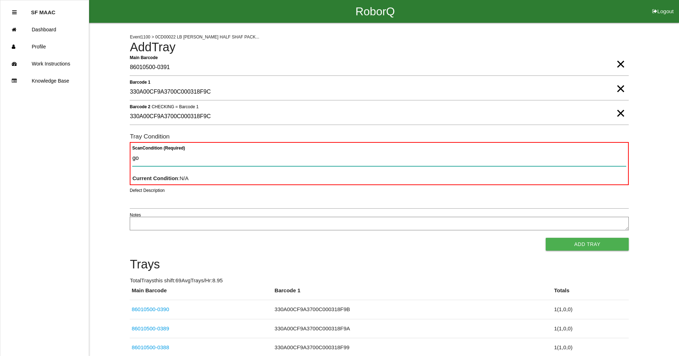
type Condition "goo"
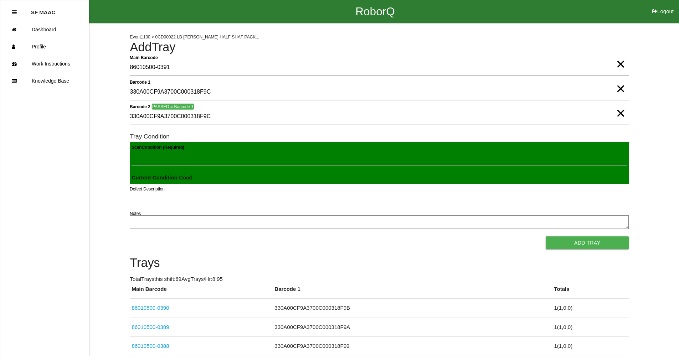
click at [546, 237] on button "Add Tray" at bounding box center [587, 243] width 83 height 13
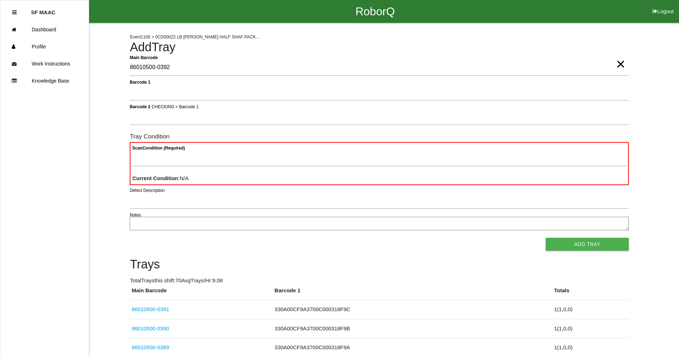
type Barcode "86010500-0392"
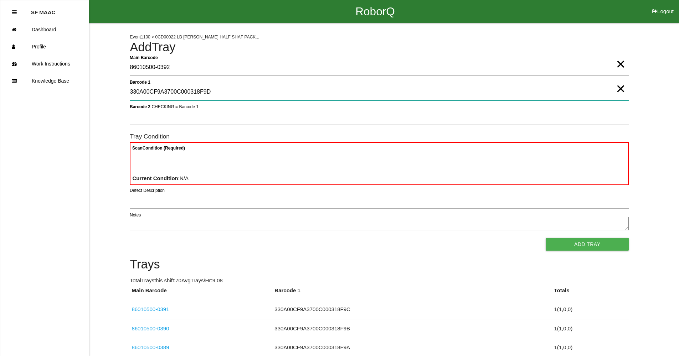
type 1 "330A00CF9A3700C000318F9D"
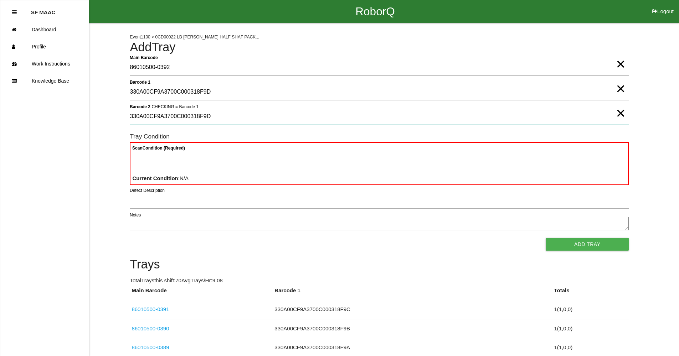
type 2 "330A00CF9A3700C000318F9D"
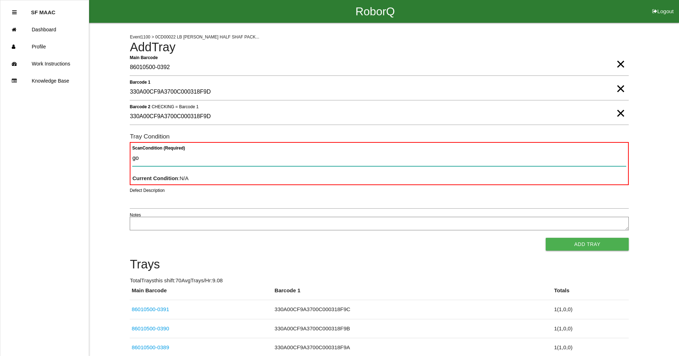
type Condition "goo"
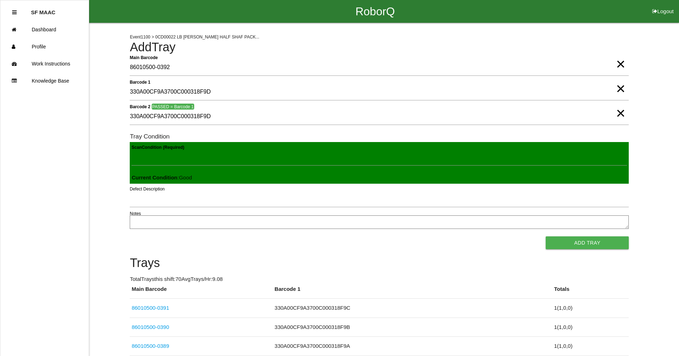
click at [546, 237] on button "Add Tray" at bounding box center [587, 243] width 83 height 13
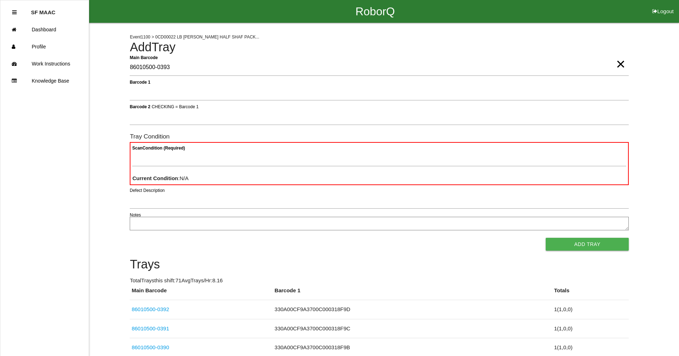
type Barcode "86010500-0393"
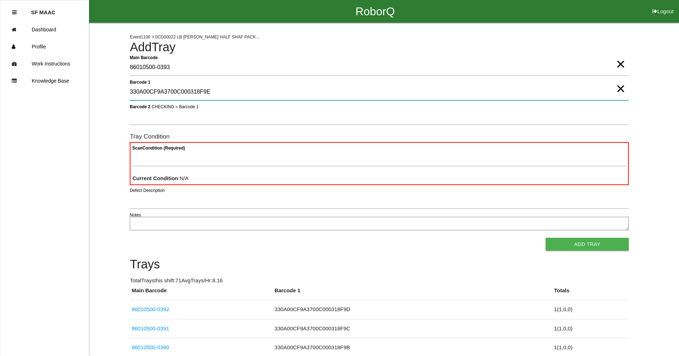
type 1 "330A00CF9A3700C000318F9E"
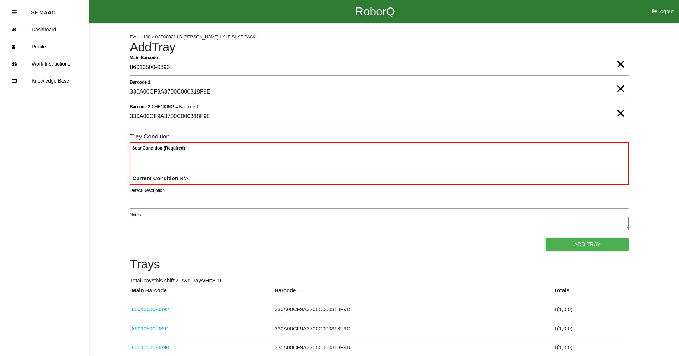
type 2 "330A00CF9A3700C000318F9E"
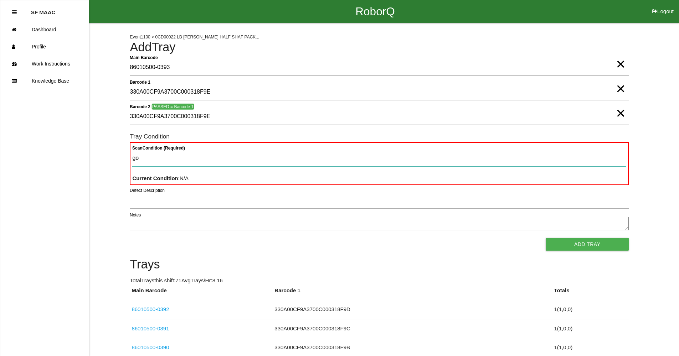
type Condition "goo"
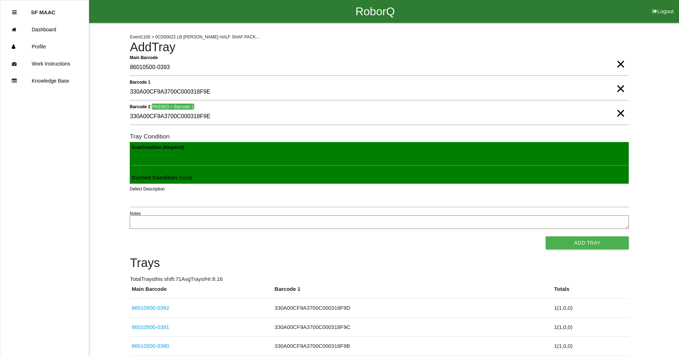
click button "Add Tray" at bounding box center [587, 243] width 83 height 13
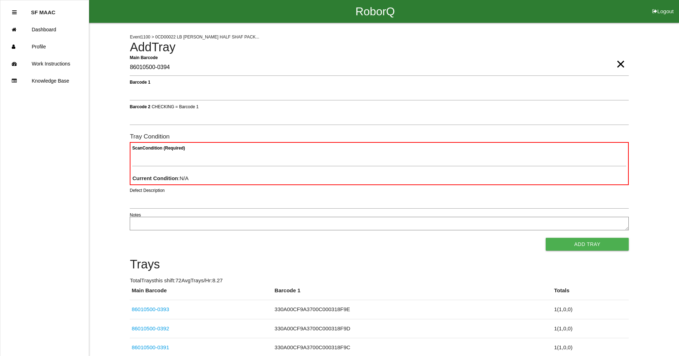
type Barcode "86010500-0394"
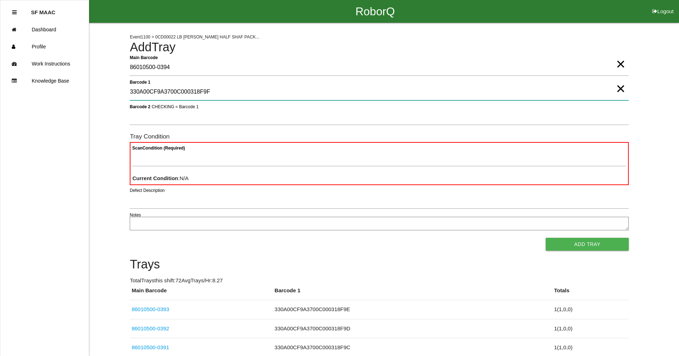
type 1 "330A00CF9A3700C000318F9F"
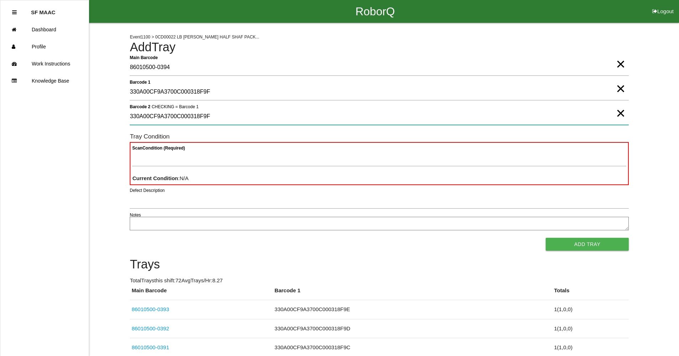
type 2 "330A00CF9A3700C000318F9F"
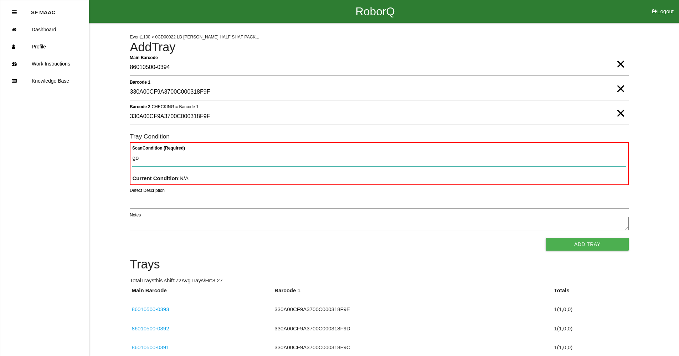
type Condition "goo"
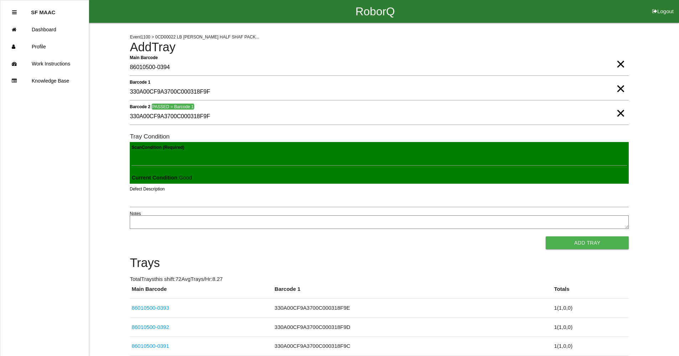
click at [546, 237] on button "Add Tray" at bounding box center [587, 243] width 83 height 13
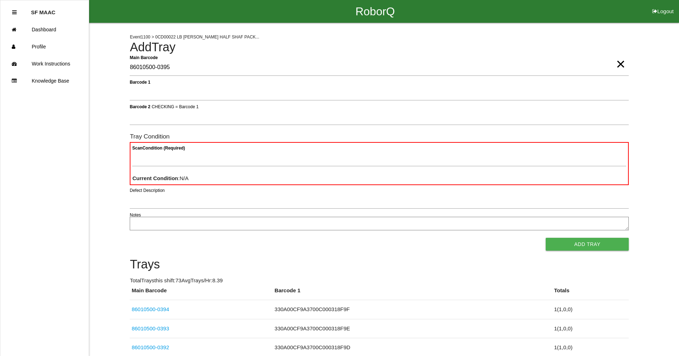
type Barcode "86010500-0395"
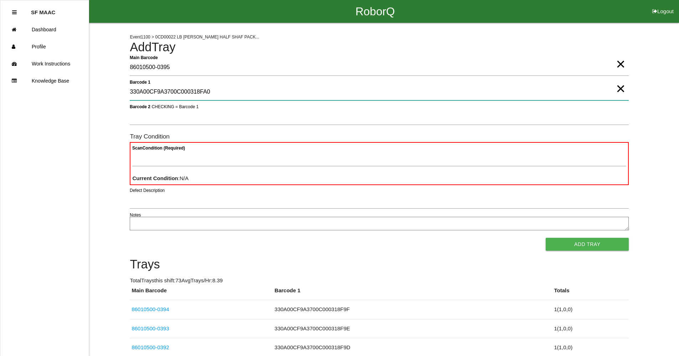
type 1 "330A00CF9A3700C000318FA0"
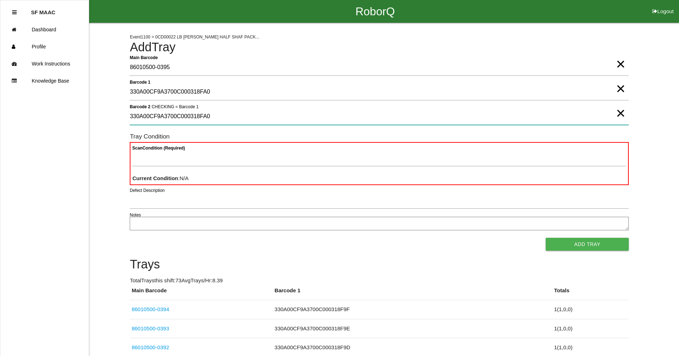
type 2 "330A00CF9A3700C000318FA0"
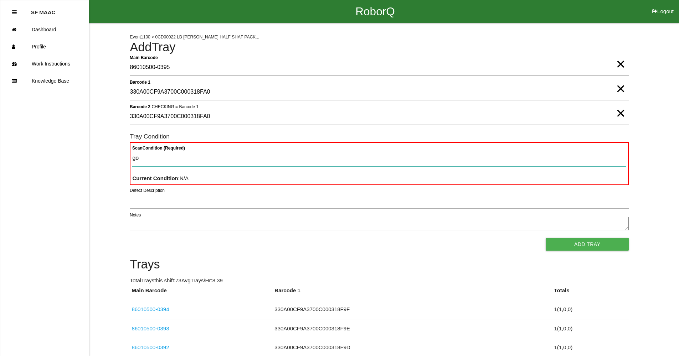
type Condition "goo"
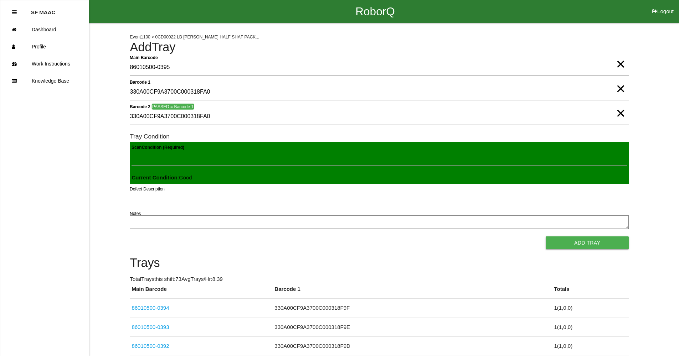
click at [546, 237] on button "Add Tray" at bounding box center [587, 243] width 83 height 13
click button "Add Tray" at bounding box center [587, 243] width 83 height 13
click at [546, 237] on button "Add Tray" at bounding box center [587, 243] width 83 height 13
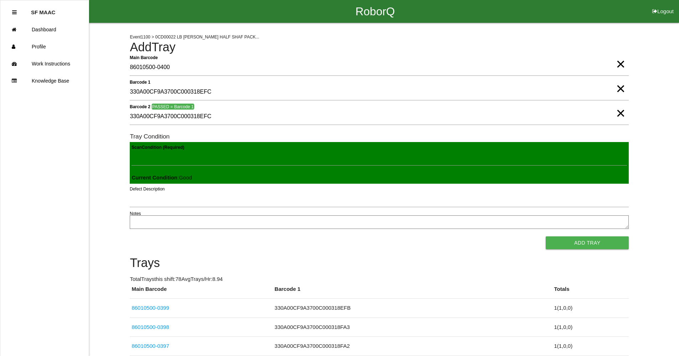
click at [546, 237] on button "Add Tray" at bounding box center [587, 243] width 83 height 13
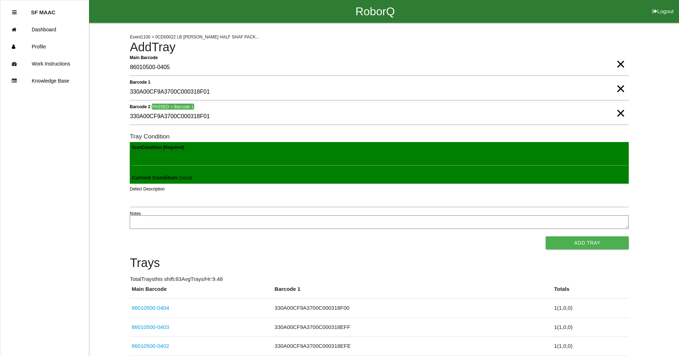
click at [546, 237] on button "Add Tray" at bounding box center [587, 243] width 83 height 13
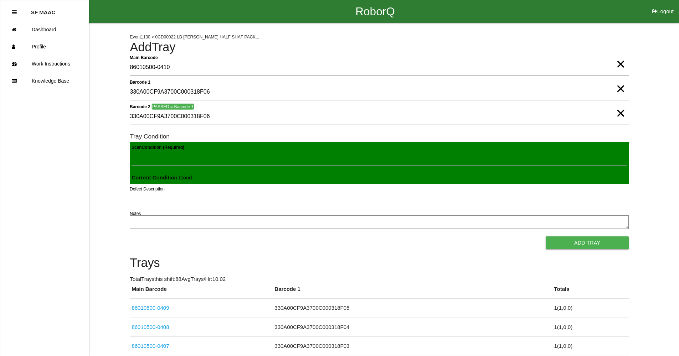
click at [546, 237] on button "Add Tray" at bounding box center [587, 243] width 83 height 13
